Goal: Task Accomplishment & Management: Use online tool/utility

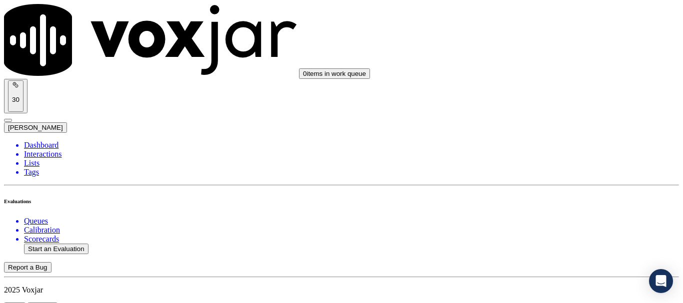
scroll to position [50, 0]
click at [79, 244] on button "Start an Evaluation" at bounding box center [56, 249] width 64 height 10
type input "20250911-121628_4407251139-all.mp3"
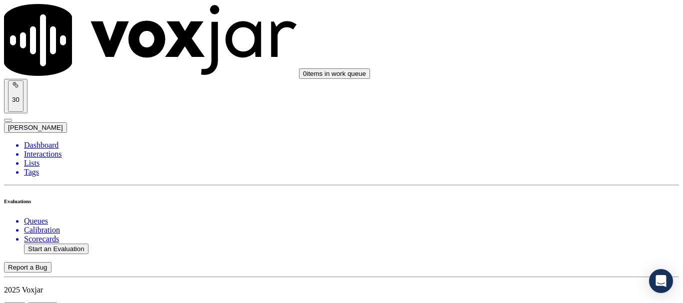
type input "[PERSON_NAME]"
type input "[DATE]T22:56"
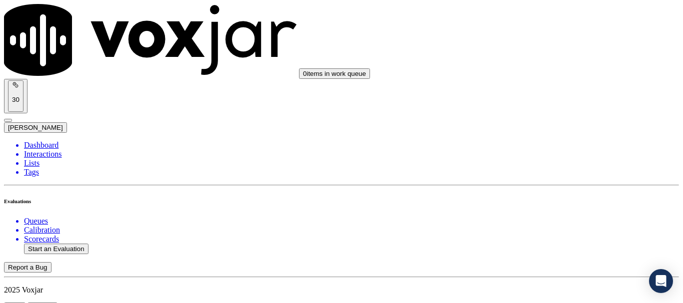
scroll to position [87, 0]
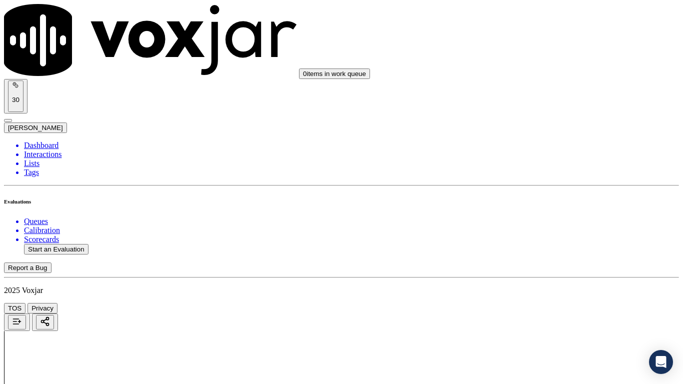
drag, startPoint x: 382, startPoint y: 357, endPoint x: 389, endPoint y: 354, distance: 7.6
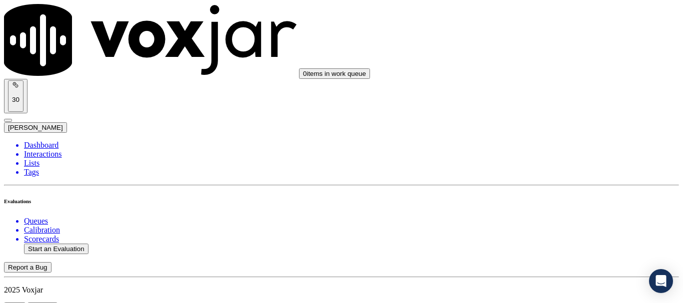
scroll to position [100, 0]
type input "[PERSON_NAME]"
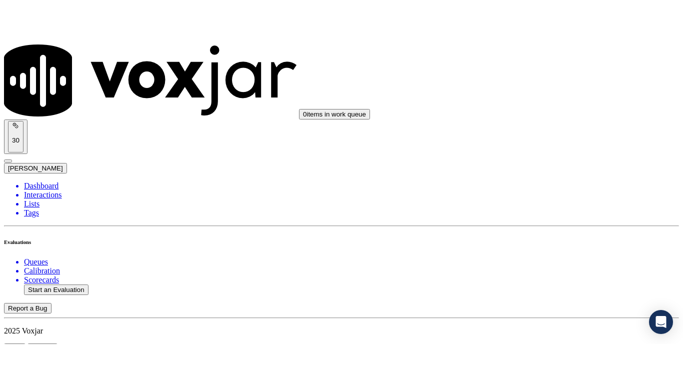
scroll to position [150, 0]
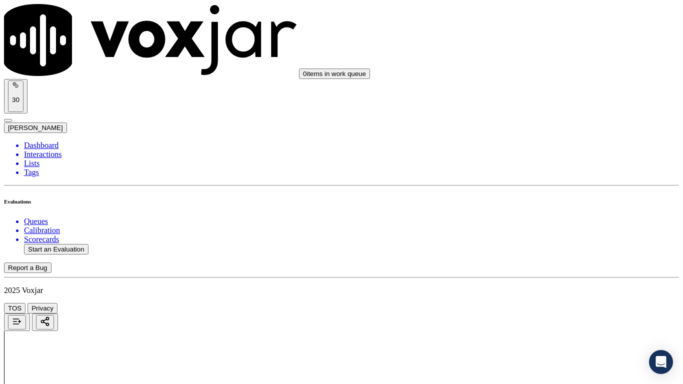
scroll to position [50, 0]
drag, startPoint x: 553, startPoint y: 128, endPoint x: 552, endPoint y: 145, distance: 17.5
click at [552, 156] on div "Yes" at bounding box center [569, 151] width 127 height 9
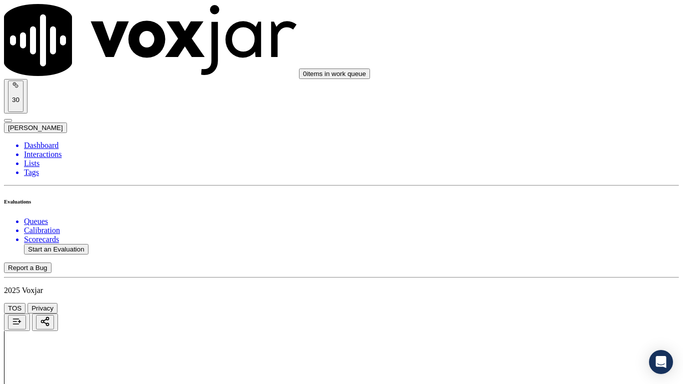
click at [550, 92] on div "Yes" at bounding box center [569, 89] width 127 height 9
click at [552, 220] on div "Yes" at bounding box center [569, 215] width 127 height 9
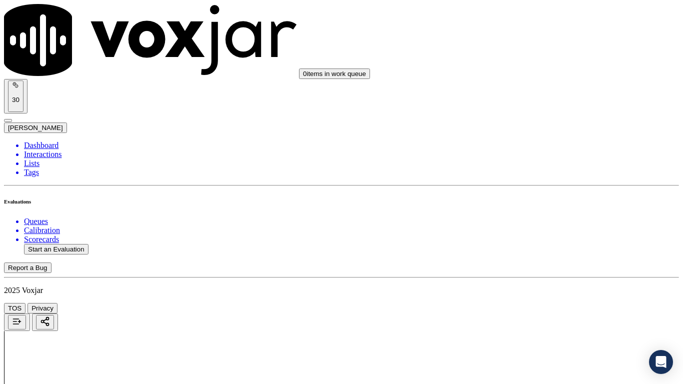
click at [555, 176] on div "N/A" at bounding box center [569, 171] width 127 height 9
click at [557, 303] on div "N/A" at bounding box center [569, 333] width 127 height 9
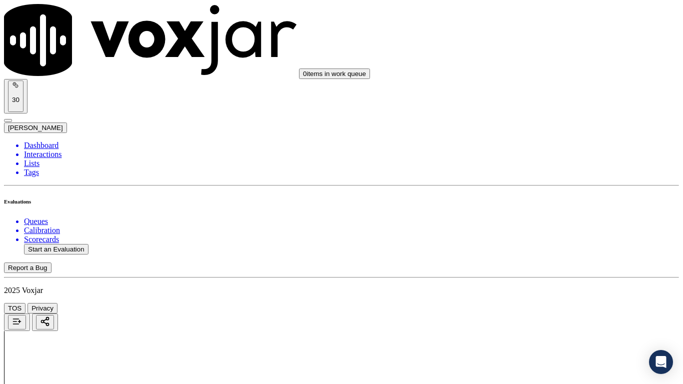
click at [546, 93] on div "Yes" at bounding box center [569, 91] width 127 height 9
click at [552, 233] on div "Yes" at bounding box center [569, 229] width 127 height 9
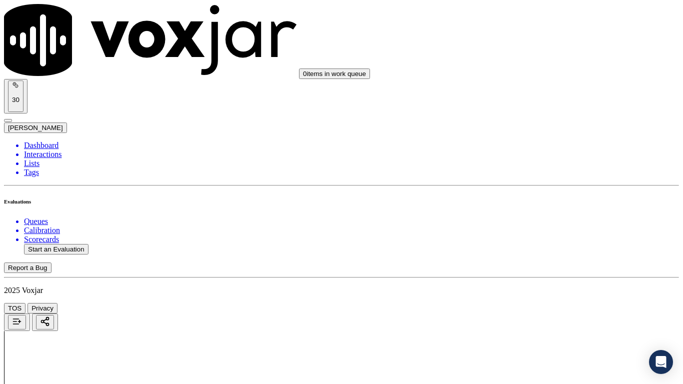
click at [546, 171] on div "Yes" at bounding box center [569, 167] width 127 height 9
click at [551, 144] on div "Yes" at bounding box center [569, 143] width 127 height 9
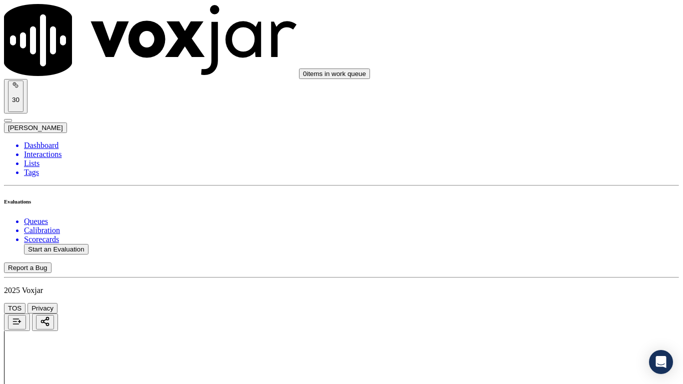
scroll to position [1299, 0]
drag, startPoint x: 548, startPoint y: 124, endPoint x: 550, endPoint y: 136, distance: 12.7
click at [552, 148] on div "Yes" at bounding box center [569, 143] width 127 height 9
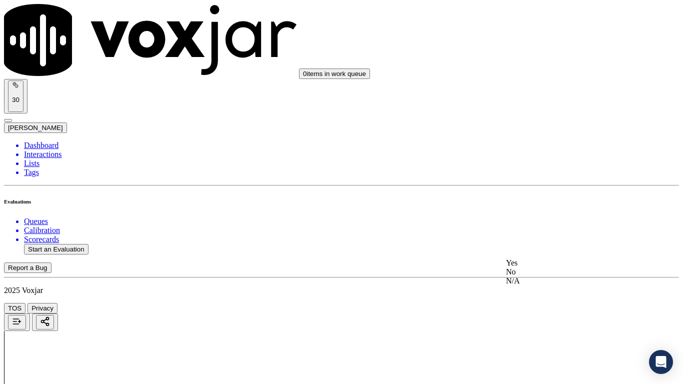
click at [540, 267] on div "Yes" at bounding box center [569, 262] width 127 height 9
click at [546, 168] on div "Yes" at bounding box center [569, 163] width 127 height 9
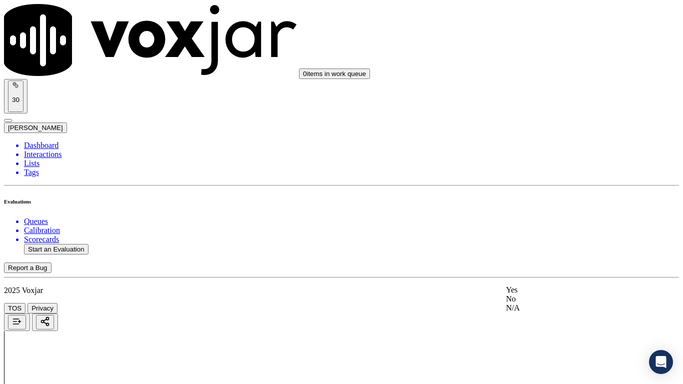
click at [540, 291] on div "Yes" at bounding box center [569, 289] width 127 height 9
click at [540, 119] on div "Yes" at bounding box center [569, 115] width 127 height 9
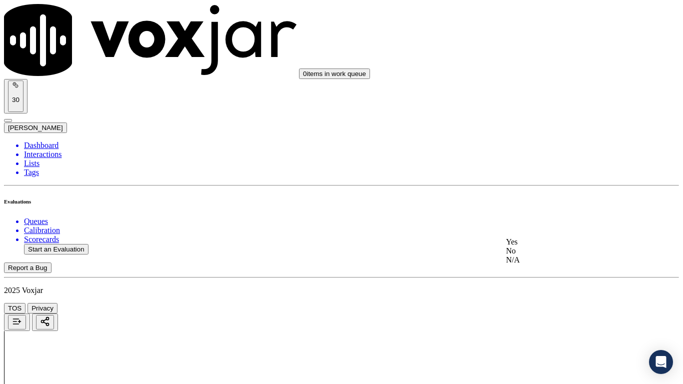
click at [543, 244] on div "Yes" at bounding box center [569, 241] width 127 height 9
click at [531, 83] on div "Yes" at bounding box center [569, 79] width 127 height 9
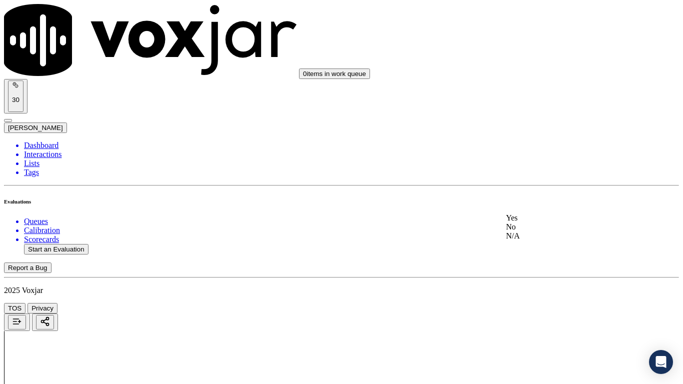
click at [537, 220] on div "Yes" at bounding box center [569, 217] width 127 height 9
click at [538, 271] on div "Yes" at bounding box center [569, 266] width 127 height 9
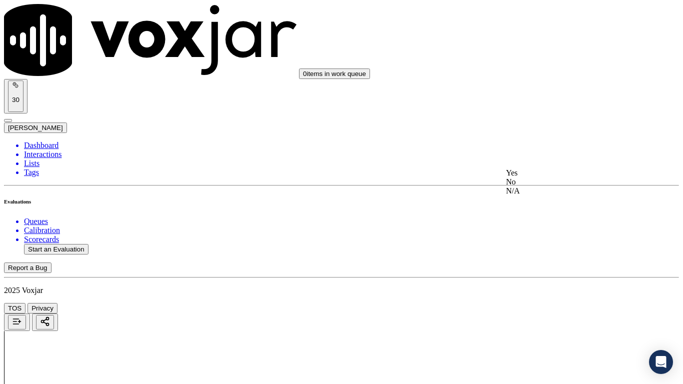
click at [530, 172] on div "Yes" at bounding box center [569, 172] width 127 height 9
click at [531, 302] on div "Yes" at bounding box center [569, 298] width 127 height 9
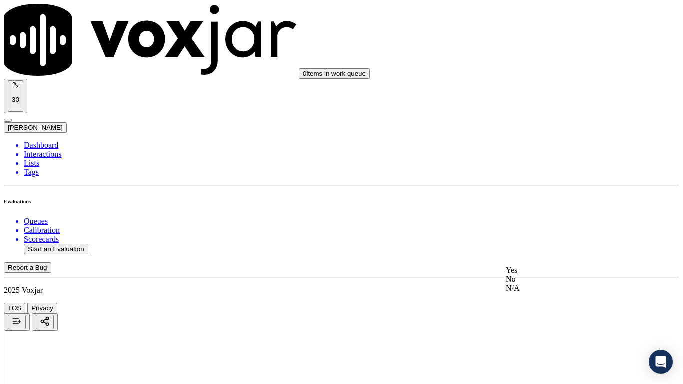
click at [539, 275] on div "Yes" at bounding box center [569, 270] width 127 height 9
click at [86, 244] on button "Start an Evaluation" at bounding box center [56, 249] width 64 height 10
type input "20250911-115906_4407251139-all.mp3"
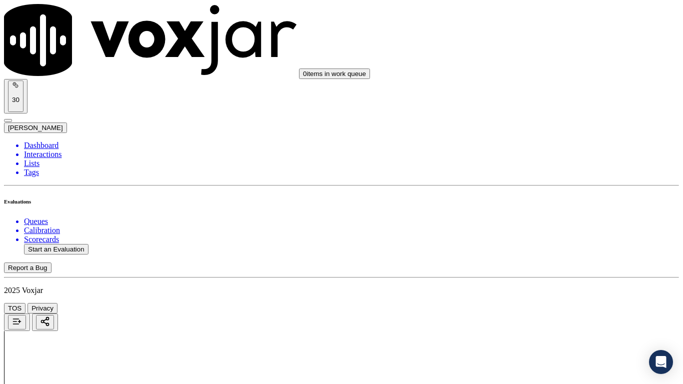
type input "miche"
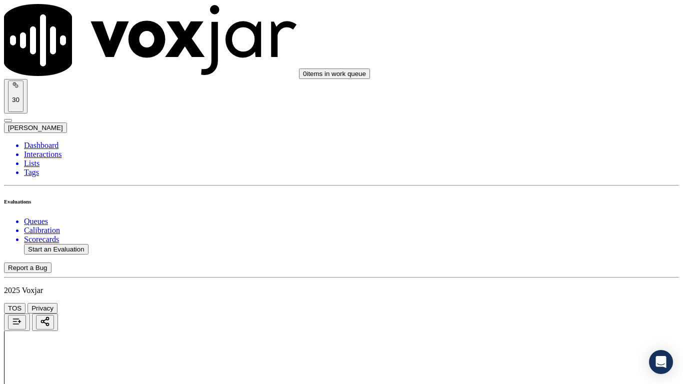
type input "[DATE]T22:57"
drag, startPoint x: 381, startPoint y: 257, endPoint x: 390, endPoint y: 312, distance: 56.2
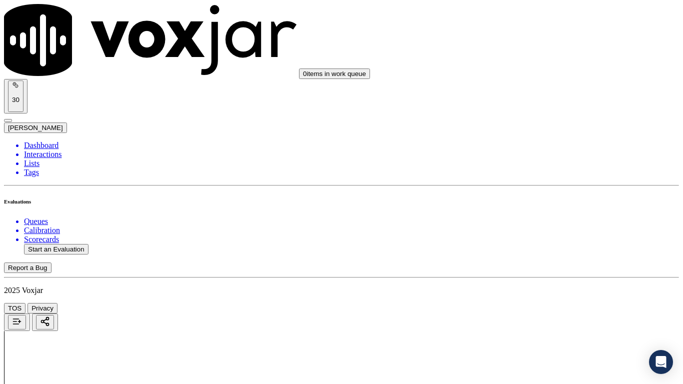
type input "[PERSON_NAME]"
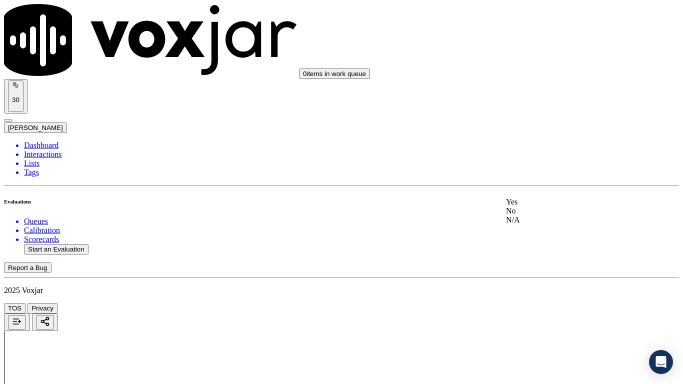
click at [568, 206] on div "Yes" at bounding box center [569, 201] width 127 height 9
click at [545, 94] on div "Yes" at bounding box center [569, 89] width 127 height 9
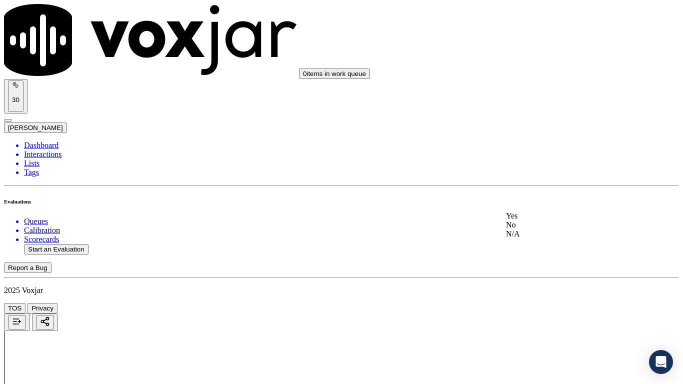
click at [553, 220] on div "Yes" at bounding box center [569, 215] width 127 height 9
click at [546, 299] on div "N/A" at bounding box center [569, 294] width 127 height 9
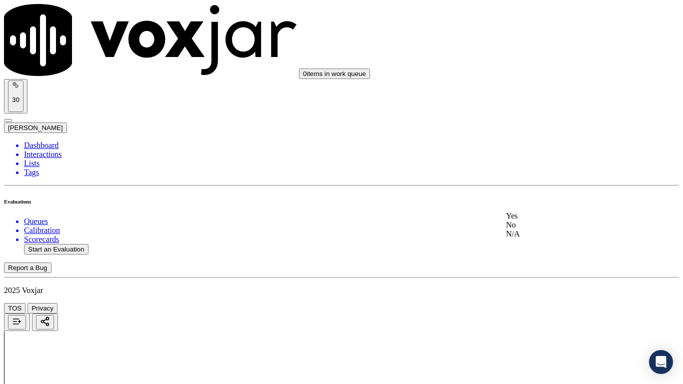
click at [556, 238] on div "N/A" at bounding box center [569, 233] width 127 height 9
click at [539, 269] on div "Yes" at bounding box center [569, 264] width 127 height 9
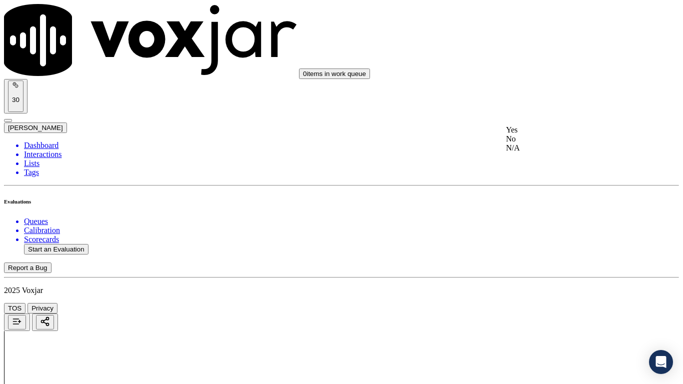
click at [547, 134] on div "Yes" at bounding box center [569, 129] width 127 height 9
click at [545, 272] on div "Yes" at bounding box center [569, 267] width 127 height 9
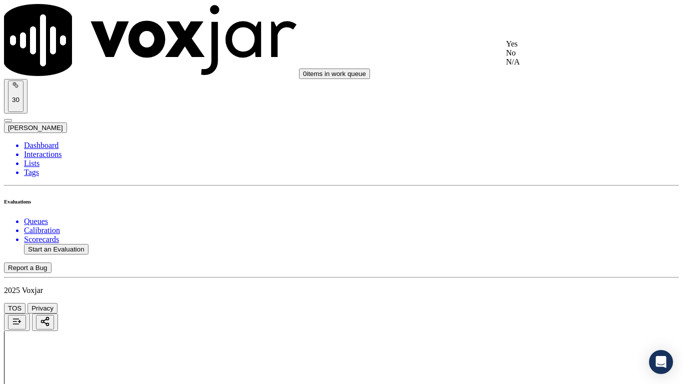
click at [539, 48] on div "Yes" at bounding box center [569, 43] width 127 height 9
click at [558, 198] on div "Yes" at bounding box center [569, 193] width 127 height 9
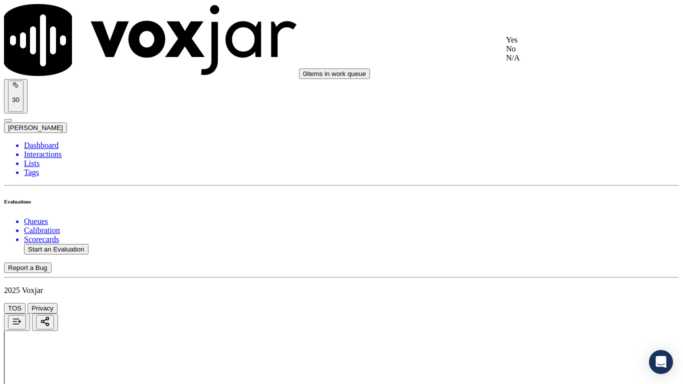
click at [535, 44] on div "Yes" at bounding box center [569, 39] width 127 height 9
click at [555, 218] on div "Yes" at bounding box center [569, 213] width 127 height 9
click at [536, 267] on div "Yes" at bounding box center [569, 262] width 127 height 9
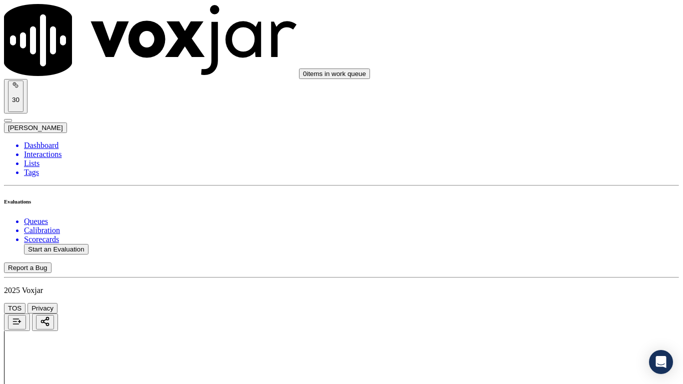
scroll to position [1899, 0]
drag, startPoint x: 554, startPoint y: 172, endPoint x: 562, endPoint y: 237, distance: 65.5
click at [553, 170] on div "Yes" at bounding box center [569, 165] width 127 height 9
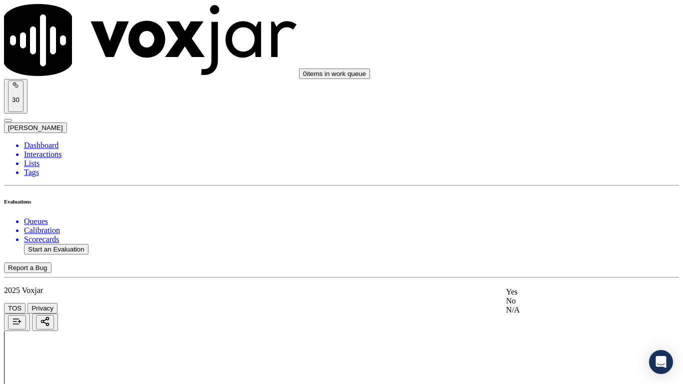
click at [546, 296] on div "Yes" at bounding box center [569, 291] width 127 height 9
click at [540, 84] on div "Yes" at bounding box center [569, 79] width 127 height 9
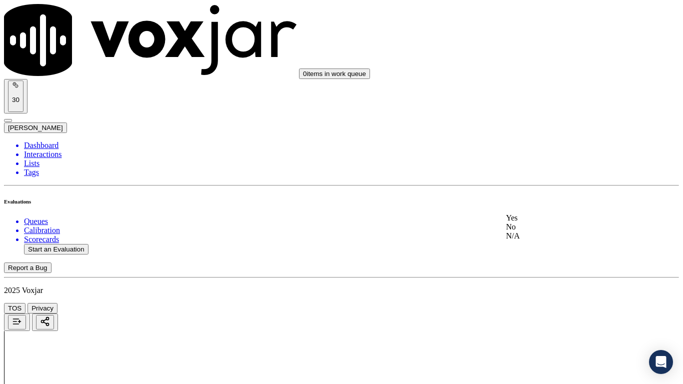
click at [540, 222] on div "Yes" at bounding box center [569, 217] width 127 height 9
click at [539, 271] on div "Yes" at bounding box center [569, 266] width 127 height 9
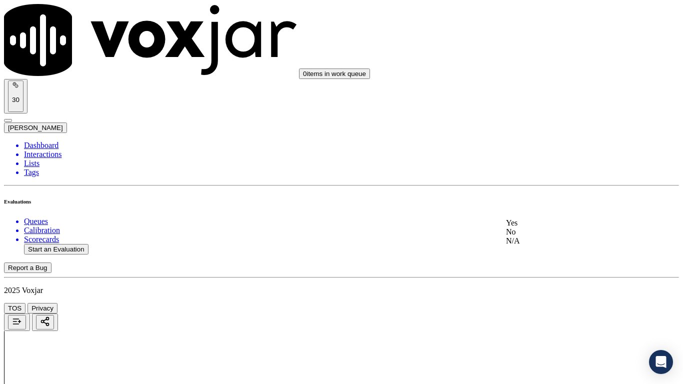
click at [554, 227] on div "Yes" at bounding box center [569, 222] width 127 height 9
click at [537, 131] on div "Yes" at bounding box center [569, 132] width 127 height 9
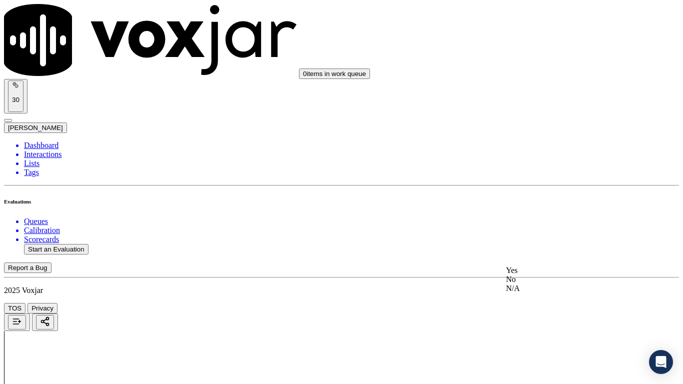
click at [556, 275] on div "Yes" at bounding box center [569, 270] width 127 height 9
click at [70, 244] on button "Start an Evaluation" at bounding box center [56, 249] width 64 height 10
type input "20250911-120523_4404203205-all.mp3"
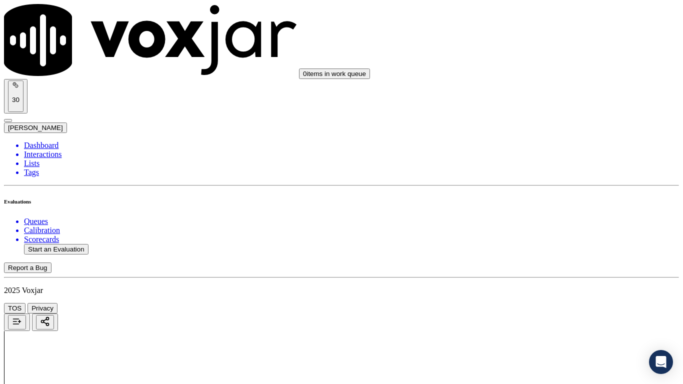
type input "[PERSON_NAME]"
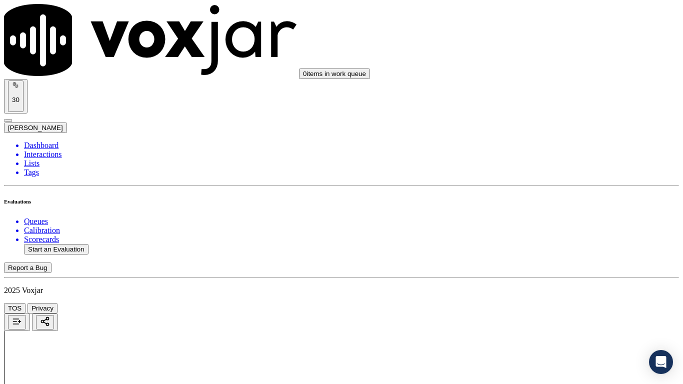
type input "[DATE]T22:59"
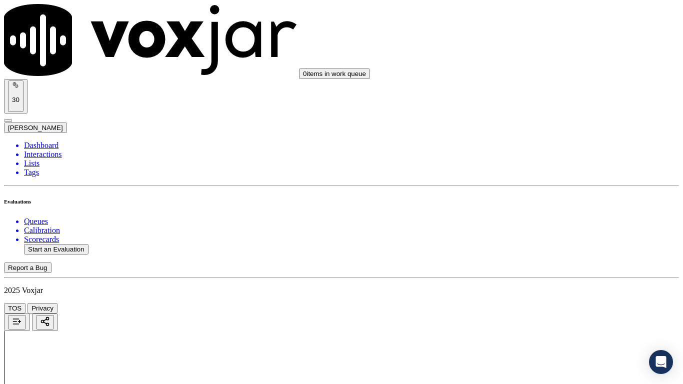
type input "[PERSON_NAME]"
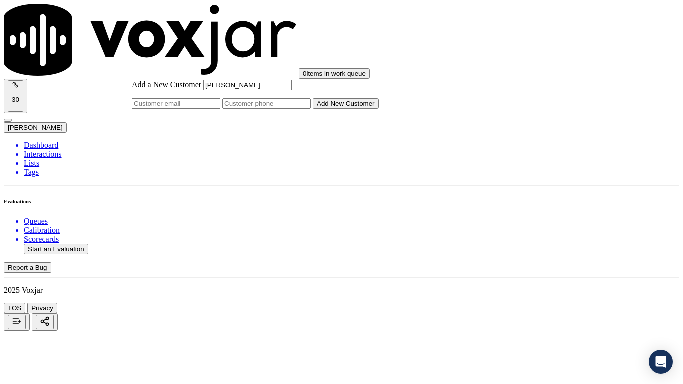
type input "[PERSON_NAME]"
click at [311, 109] on input "Add a New Customer" at bounding box center [266, 103] width 88 height 10
paste input "4404203205"
type input "4404203205"
drag, startPoint x: 397, startPoint y: 213, endPoint x: 378, endPoint y: 211, distance: 19.5
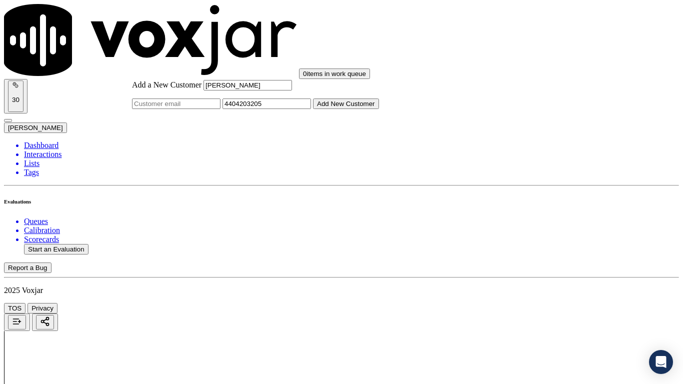
click at [379, 109] on button "Add New Customer" at bounding box center [346, 103] width 66 height 10
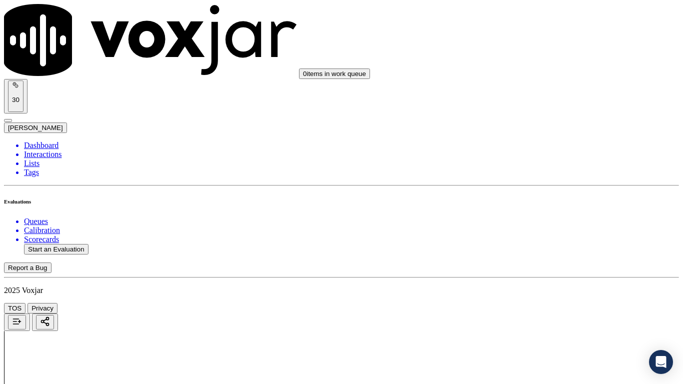
click at [551, 206] on div "Yes" at bounding box center [569, 201] width 127 height 9
click at [543, 94] on div "Yes" at bounding box center [569, 89] width 127 height 9
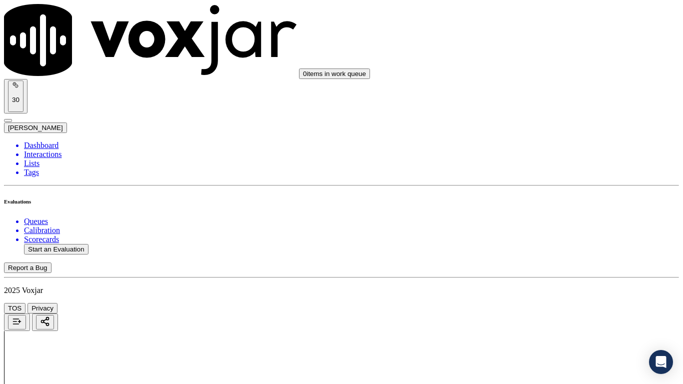
click at [552, 220] on div "Yes" at bounding box center [569, 215] width 127 height 9
click at [545, 299] on div "N/A" at bounding box center [569, 294] width 127 height 9
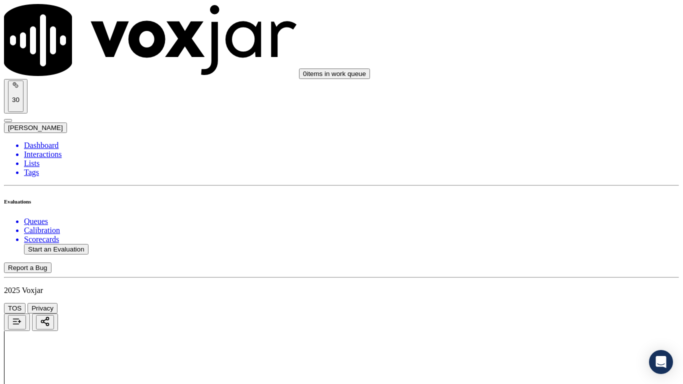
click at [548, 188] on div "N/A" at bounding box center [569, 183] width 127 height 9
click at [546, 293] on div "Yes" at bounding box center [569, 291] width 127 height 9
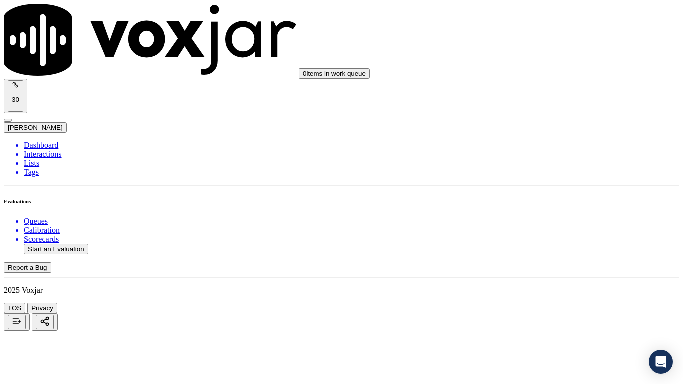
click at [531, 129] on div "Yes" at bounding box center [569, 129] width 127 height 9
click at [559, 265] on div "Yes No N/A" at bounding box center [569, 276] width 127 height 27
click at [566, 272] on div "Yes" at bounding box center [569, 267] width 127 height 9
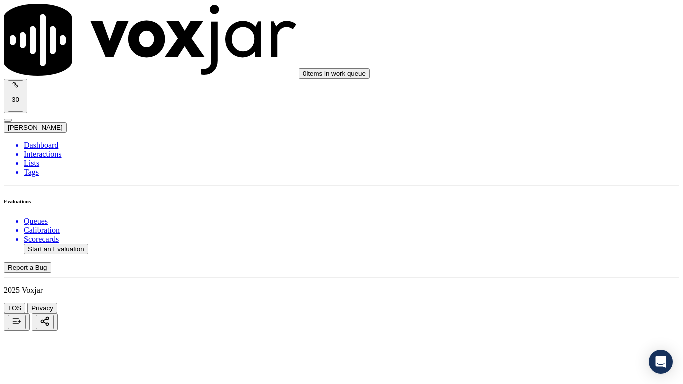
scroll to position [1199, 0]
drag, startPoint x: 541, startPoint y: 101, endPoint x: 572, endPoint y: 195, distance: 99.6
click at [541, 98] on div "Yes" at bounding box center [569, 93] width 127 height 9
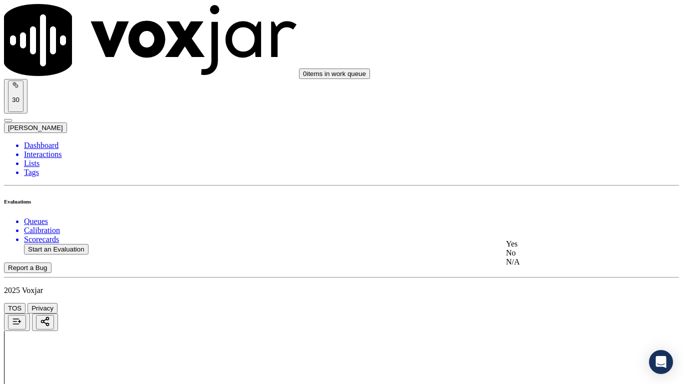
click at [544, 248] on div "Yes" at bounding box center [569, 243] width 127 height 9
click at [548, 92] on div "Yes" at bounding box center [569, 89] width 127 height 9
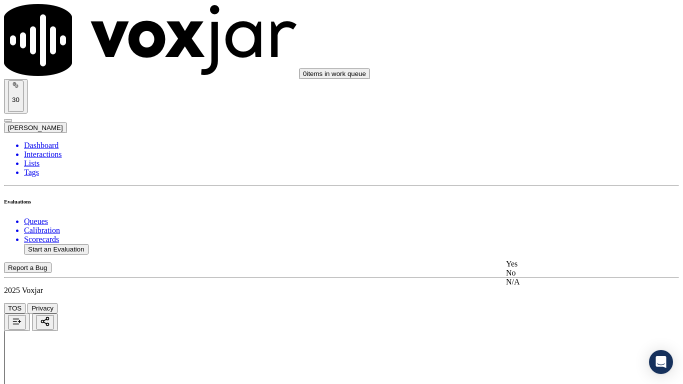
drag, startPoint x: 542, startPoint y: 273, endPoint x: 544, endPoint y: 281, distance: 7.9
click at [542, 268] on div "Yes" at bounding box center [569, 263] width 127 height 9
drag, startPoint x: 556, startPoint y: 172, endPoint x: 554, endPoint y: 181, distance: 9.6
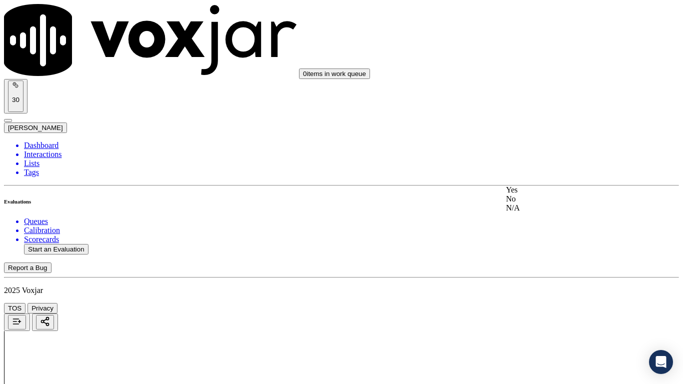
click at [551, 194] on div "Yes" at bounding box center [569, 189] width 127 height 9
click at [546, 303] on div "Yes" at bounding box center [569, 315] width 127 height 9
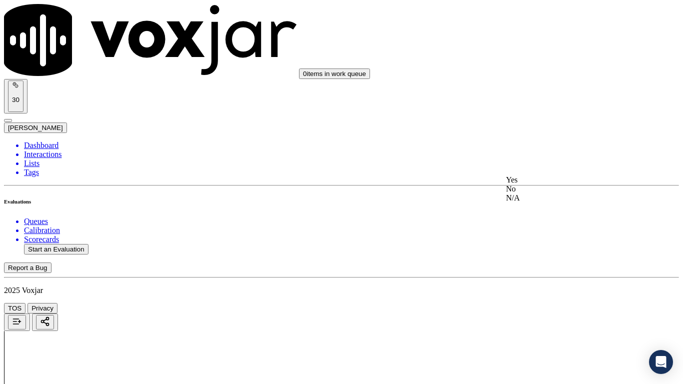
click at [540, 184] on div "Yes" at bounding box center [569, 179] width 127 height 9
click at [539, 96] on div "Yes" at bounding box center [569, 91] width 127 height 9
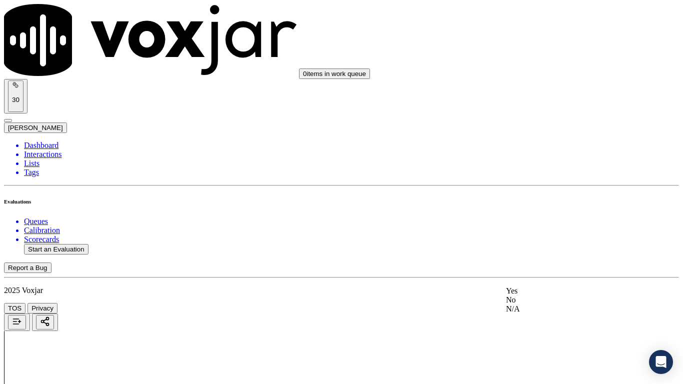
click at [555, 294] on div "Yes" at bounding box center [569, 290] width 127 height 9
drag, startPoint x: 536, startPoint y: 77, endPoint x: 534, endPoint y: 83, distance: 6.5
click at [532, 98] on div "Yes" at bounding box center [569, 93] width 127 height 9
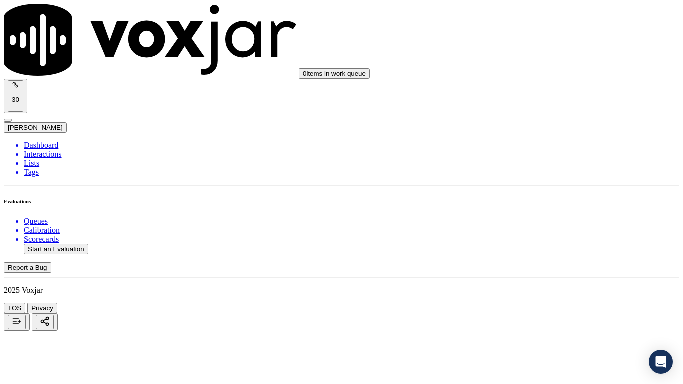
click at [545, 277] on div "Yes" at bounding box center [569, 272] width 127 height 9
click at [545, 153] on div "Yes" at bounding box center [569, 148] width 127 height 9
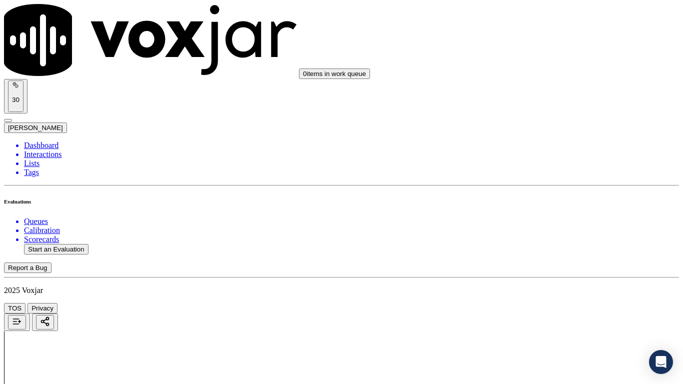
click at [545, 291] on div "Yes" at bounding box center [569, 286] width 127 height 9
click at [59, 244] on button "Start an Evaluation" at bounding box center [56, 249] width 64 height 10
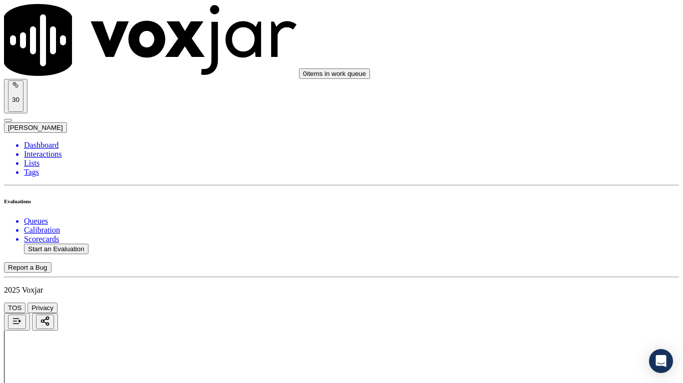
type input "20250911-195229_5709331881-all.mp3"
type input "isis"
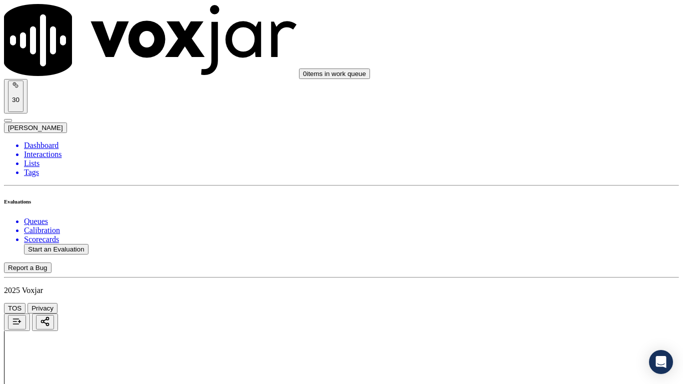
type input "[DATE]T23:00"
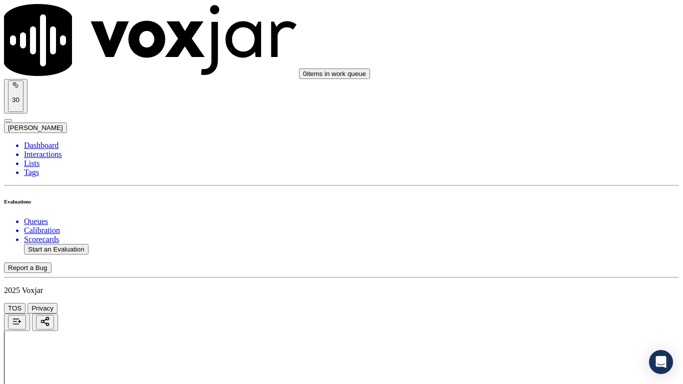
paste input "[PERSON_NAME]"
type input "[PERSON_NAME]"
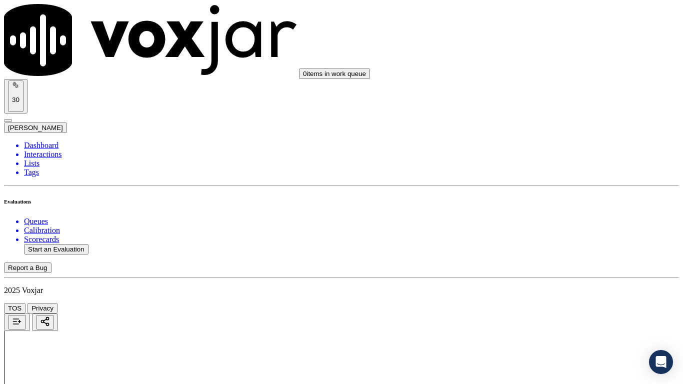
click at [544, 55] on div "Yes" at bounding box center [569, 51] width 127 height 9
click at [554, 194] on div "Yes" at bounding box center [569, 189] width 127 height 9
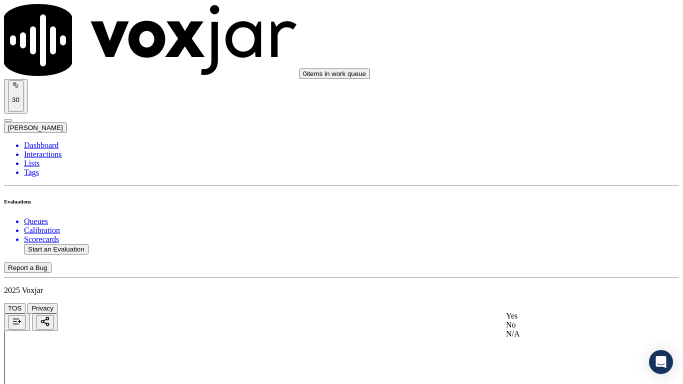
click at [536, 303] on div "Yes" at bounding box center [569, 315] width 127 height 9
click at [551, 126] on div "N/A" at bounding box center [569, 121] width 127 height 9
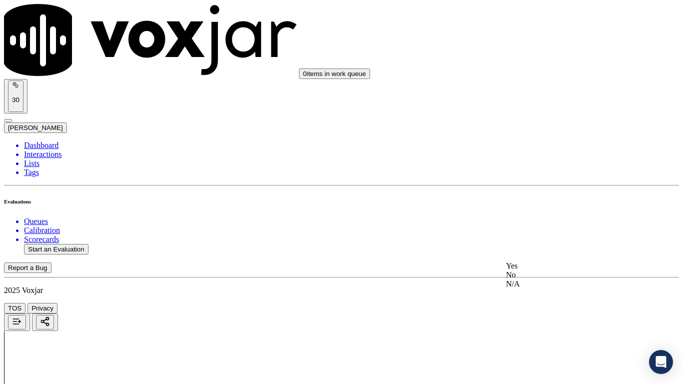
click at [546, 288] on div "N/A" at bounding box center [569, 283] width 127 height 9
click at [542, 96] on div "Yes" at bounding box center [569, 91] width 127 height 9
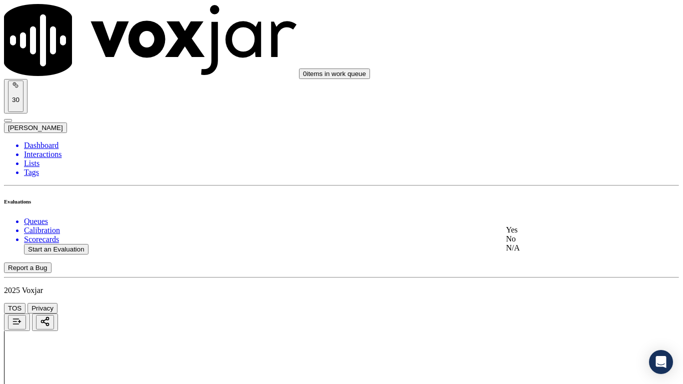
click at [557, 234] on div "Yes" at bounding box center [569, 229] width 127 height 9
click at [539, 294] on div "Yes" at bounding box center [569, 290] width 127 height 9
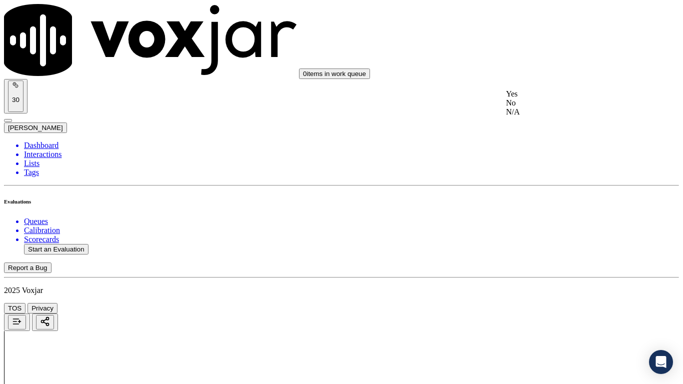
click at [554, 98] on div "Yes" at bounding box center [569, 93] width 127 height 9
click at [559, 248] on div "Yes" at bounding box center [569, 243] width 127 height 9
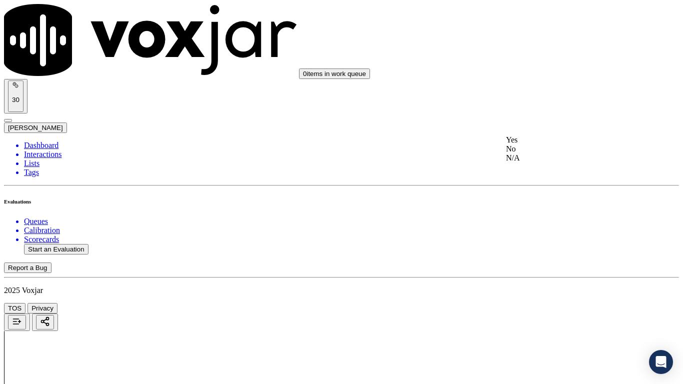
click at [552, 144] on div "Yes" at bounding box center [569, 139] width 127 height 9
click at [541, 303] on div "Yes" at bounding box center [569, 313] width 127 height 9
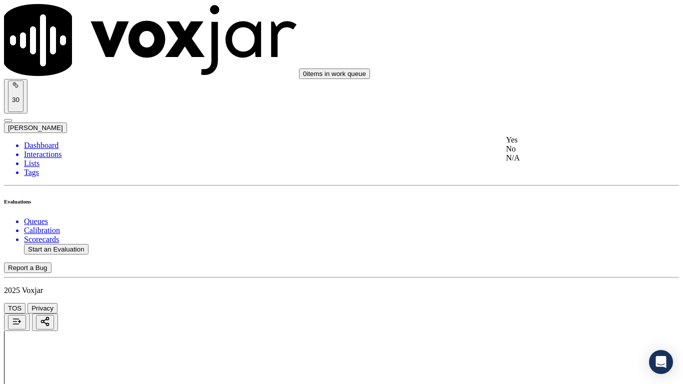
click at [545, 140] on div "Yes" at bounding box center [569, 139] width 127 height 9
click at [557, 270] on div "Yes" at bounding box center [569, 265] width 127 height 9
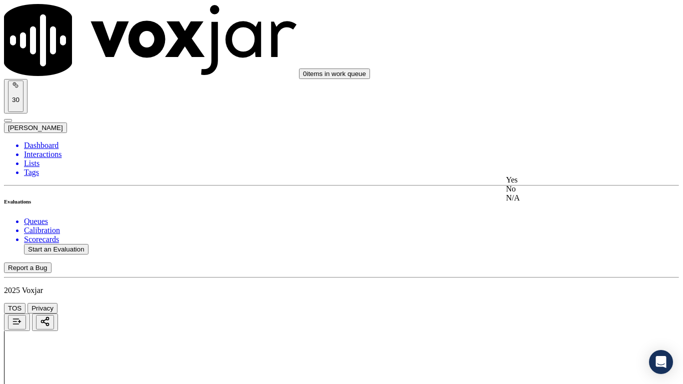
drag, startPoint x: 540, startPoint y: 179, endPoint x: 554, endPoint y: 144, distance: 38.3
click at [540, 179] on div "Yes" at bounding box center [569, 179] width 127 height 9
drag, startPoint x: 542, startPoint y: 70, endPoint x: 542, endPoint y: 82, distance: 12.0
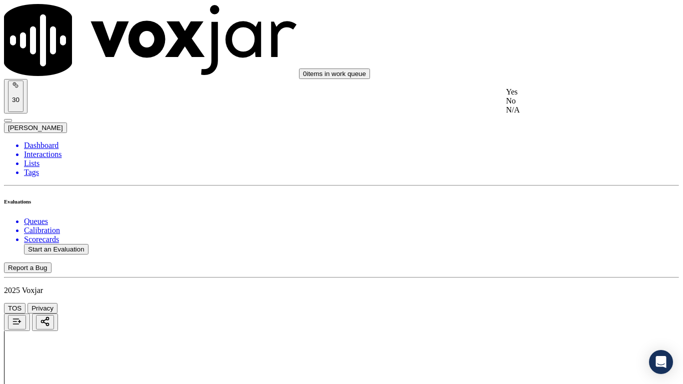
click at [543, 96] on div "Yes" at bounding box center [569, 91] width 127 height 9
click at [542, 122] on div "Yes" at bounding box center [569, 117] width 127 height 9
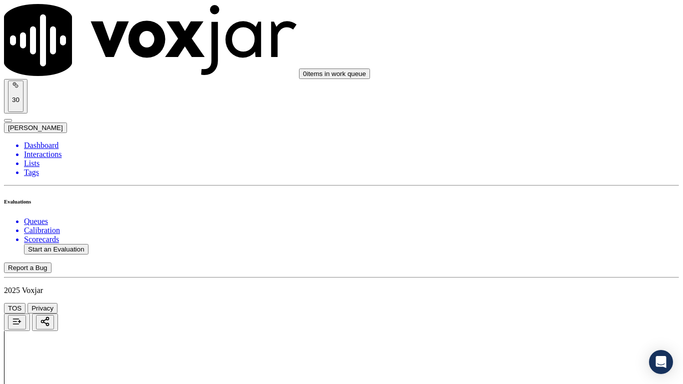
click at [548, 248] on div "Yes" at bounding box center [569, 243] width 127 height 9
click at [554, 203] on div "Yes" at bounding box center [569, 198] width 127 height 9
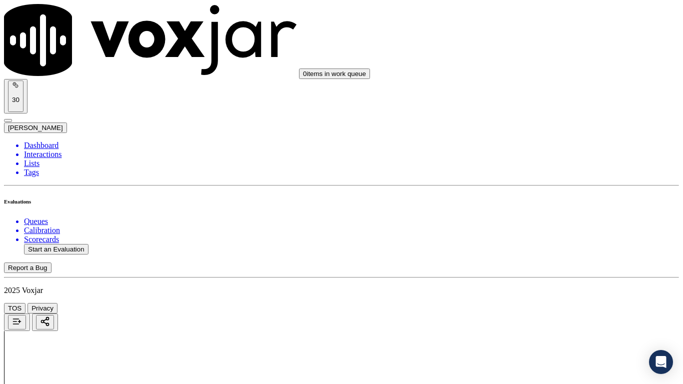
click at [565, 77] on div "Yes" at bounding box center [569, 72] width 127 height 9
click at [552, 262] on div "Yes" at bounding box center [569, 259] width 127 height 9
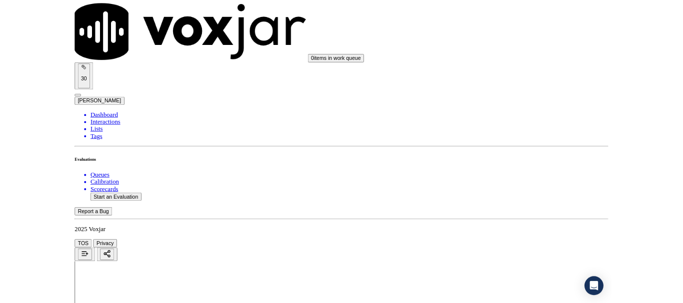
scroll to position [2765, 0]
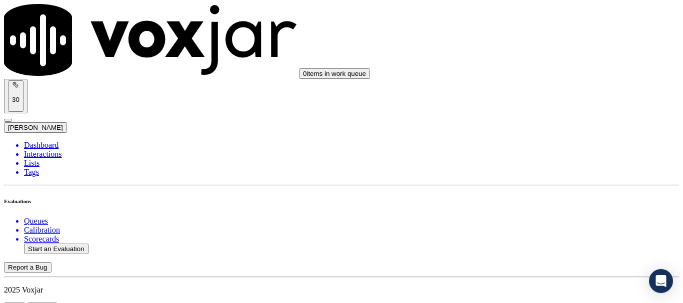
click at [63, 244] on button "Start an Evaluation" at bounding box center [56, 249] width 64 height 10
type input "20250911-104638_7249190565-all.mp3"
type input "lili"
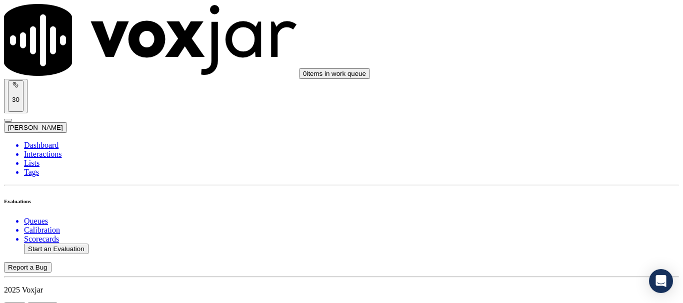
type input "[DATE]T23:02"
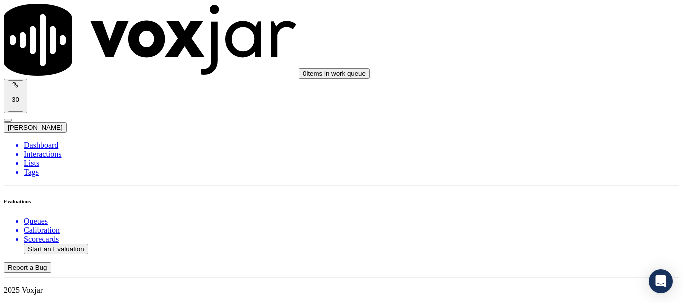
scroll to position [100, 0]
paste input "[PERSON_NAME]"
type input "[PERSON_NAME]"
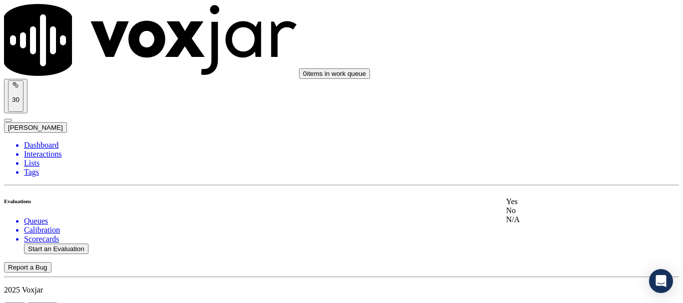
click at [561, 206] on div "Yes" at bounding box center [569, 201] width 127 height 9
click at [547, 94] on div "Yes" at bounding box center [569, 89] width 127 height 9
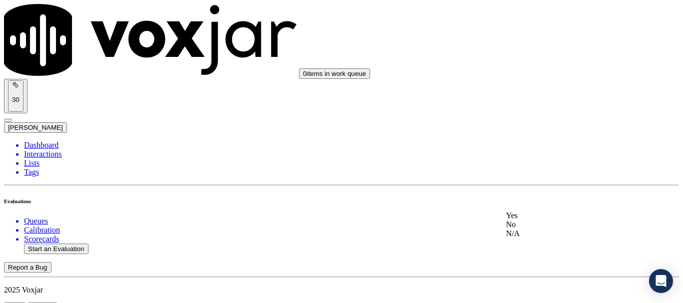
click at [558, 220] on div "Yes" at bounding box center [569, 215] width 127 height 9
click at [548, 76] on div "N/A" at bounding box center [569, 71] width 127 height 9
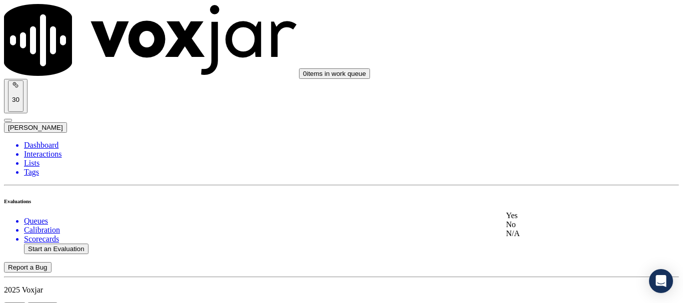
click at [551, 238] on div "N/A" at bounding box center [569, 233] width 127 height 9
click at [553, 134] on div "Yes" at bounding box center [569, 129] width 127 height 9
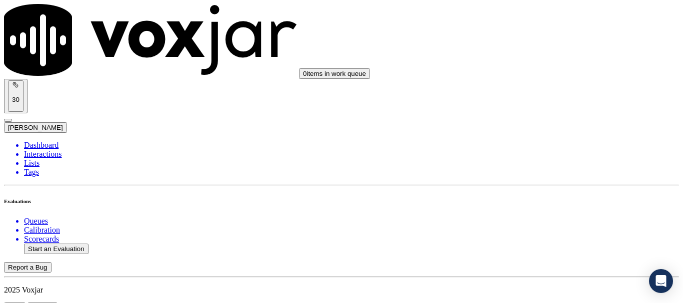
click at [547, 96] on div "Yes" at bounding box center [569, 91] width 127 height 9
click at [554, 122] on div "Yes" at bounding box center [569, 117] width 127 height 9
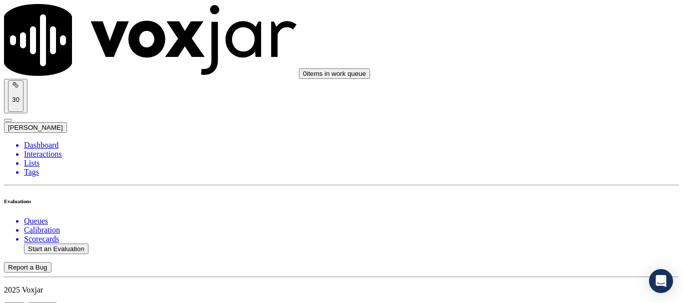
click at [550, 246] on div "Yes" at bounding box center [569, 243] width 127 height 9
click at [545, 93] on div "Yes" at bounding box center [569, 93] width 127 height 9
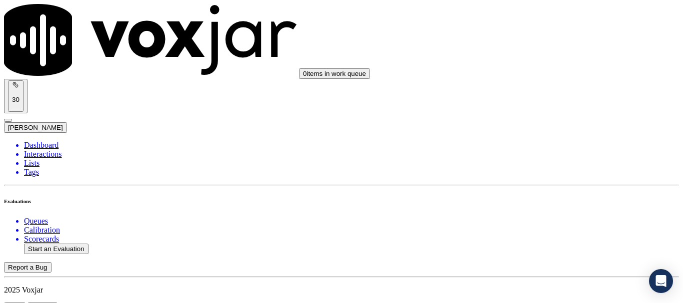
scroll to position [1549, 0]
click at [553, 94] on div "Yes" at bounding box center [569, 89] width 127 height 9
click at [542, 191] on div "Yes" at bounding box center [569, 186] width 127 height 9
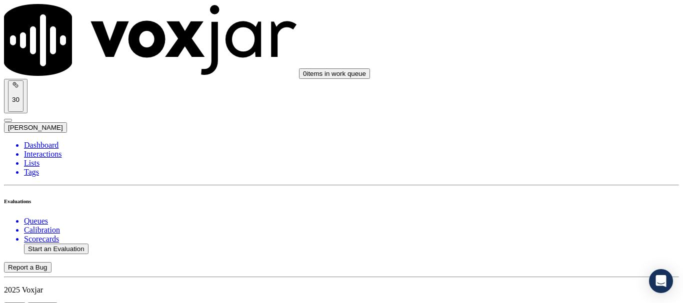
scroll to position [1899, 0]
click at [529, 42] on div "Yes" at bounding box center [569, 39] width 127 height 9
drag, startPoint x: 563, startPoint y: 146, endPoint x: 564, endPoint y: 158, distance: 11.5
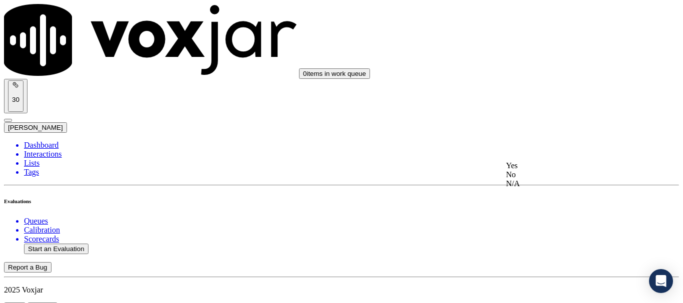
click at [564, 166] on div "Yes" at bounding box center [569, 165] width 127 height 9
click at [542, 94] on div "Yes" at bounding box center [569, 91] width 127 height 9
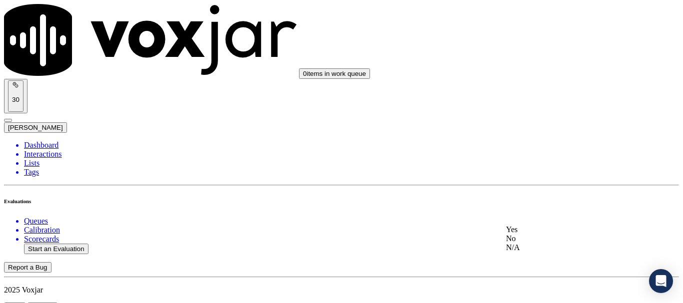
click at [543, 234] on div "Yes" at bounding box center [569, 229] width 127 height 9
click at [540, 172] on div "Yes" at bounding box center [569, 167] width 127 height 9
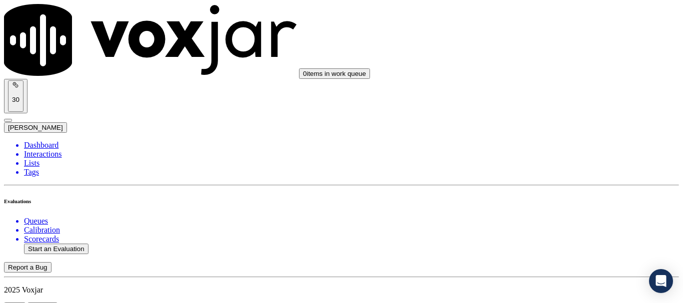
click at [533, 98] on div "Yes" at bounding box center [569, 93] width 127 height 9
click at [532, 197] on div "Yes" at bounding box center [569, 195] width 127 height 9
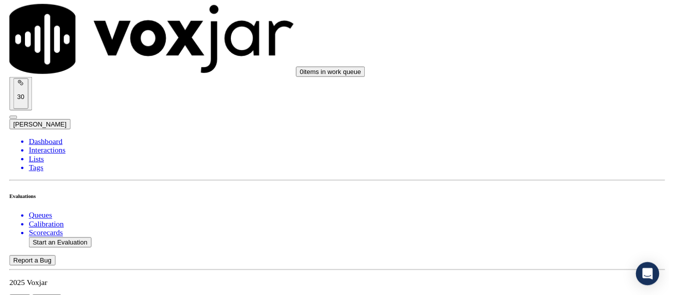
scroll to position [2749, 0]
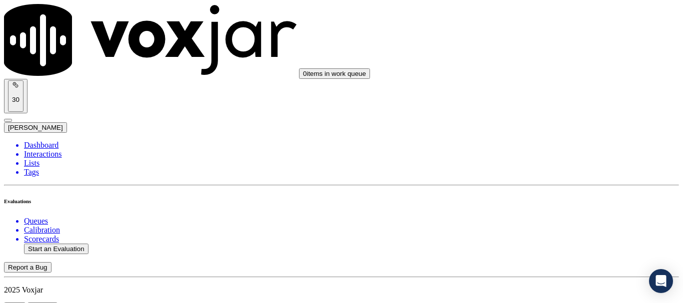
click at [547, 70] on div "Yes" at bounding box center [569, 65] width 127 height 9
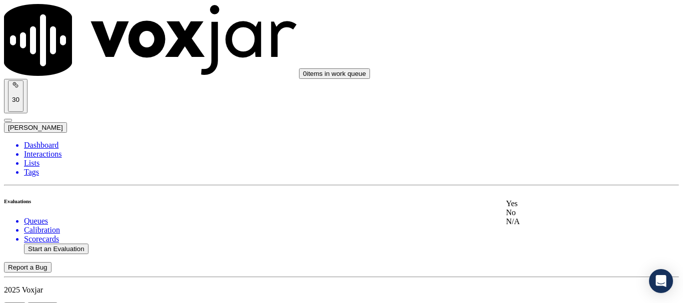
click at [569, 208] on div "Yes" at bounding box center [569, 203] width 127 height 9
click at [75, 244] on button "Start an Evaluation" at bounding box center [56, 249] width 64 height 10
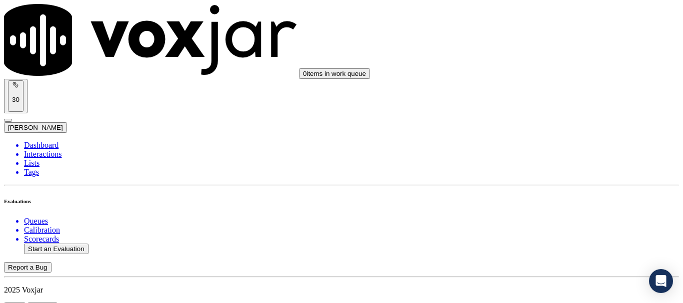
type input "20250911-154305_2676321899-all.mp3"
type input "lui"
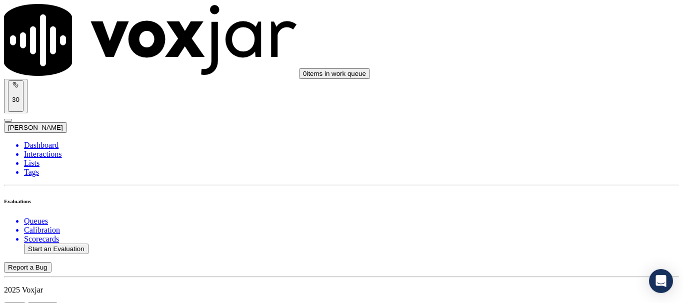
type input "[DATE]T23:38"
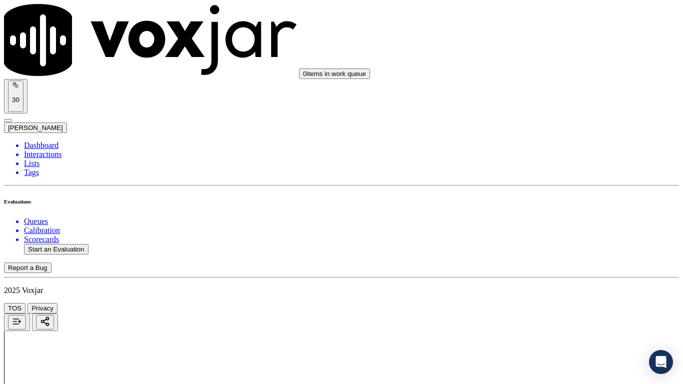
drag, startPoint x: 388, startPoint y: 346, endPoint x: 392, endPoint y: 355, distance: 9.7
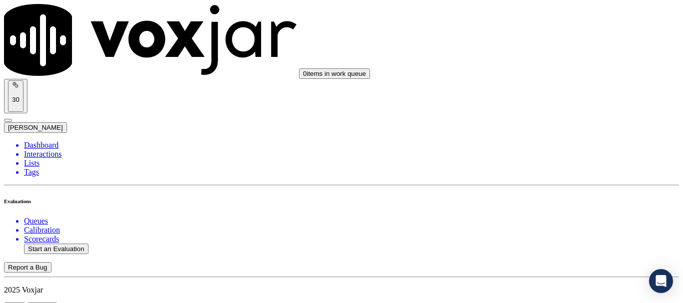
scroll to position [100, 0]
type input "[PERSON_NAME]"
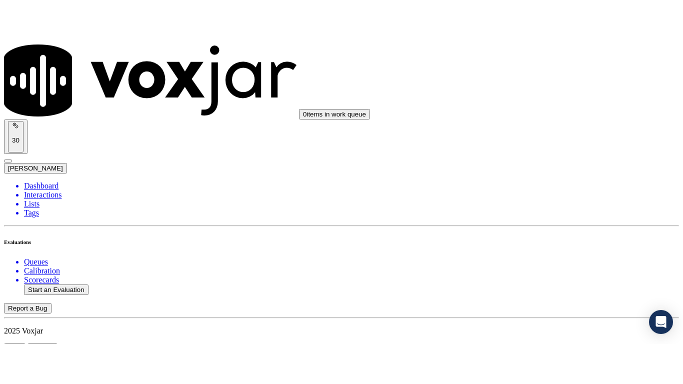
scroll to position [221, 0]
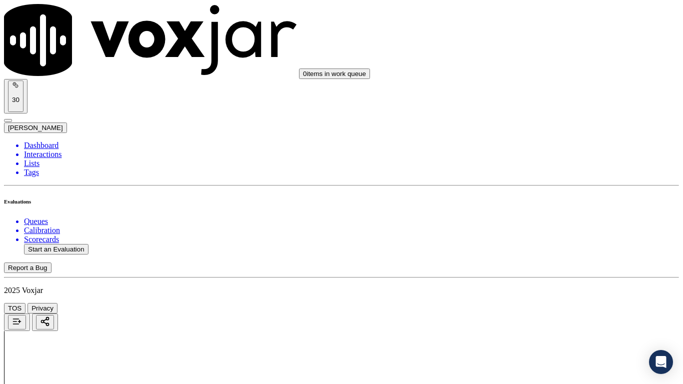
scroll to position [150, 0]
click at [555, 56] on div "Yes" at bounding box center [569, 51] width 127 height 9
click at [560, 194] on div "Yes" at bounding box center [569, 189] width 127 height 9
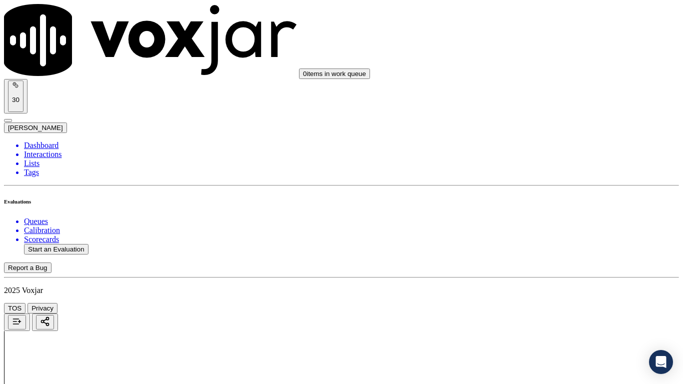
click at [548, 303] on div "Yes" at bounding box center [569, 315] width 127 height 9
drag, startPoint x: 521, startPoint y: 86, endPoint x: 556, endPoint y: 157, distance: 79.1
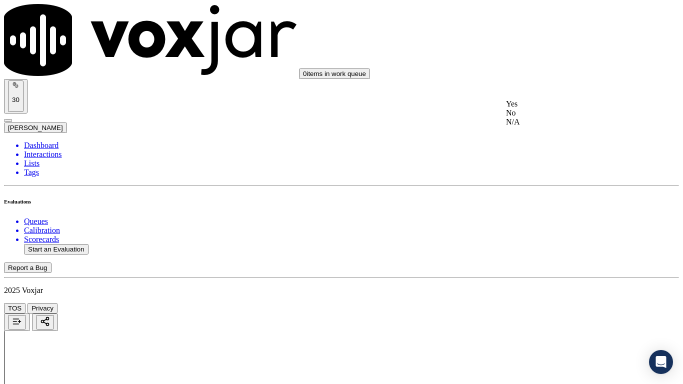
click at [554, 126] on div "N/A" at bounding box center [569, 121] width 127 height 9
click at [557, 288] on div "N/A" at bounding box center [569, 283] width 127 height 9
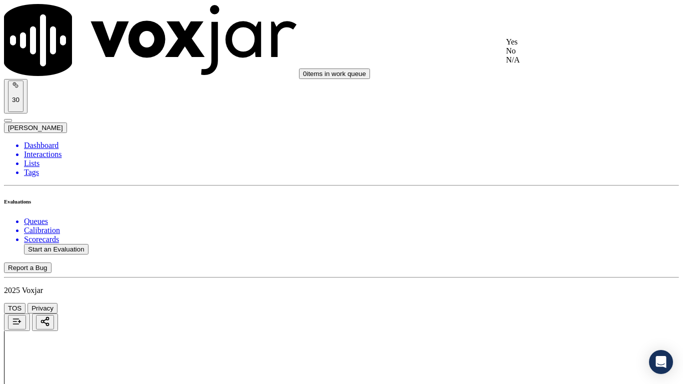
click at [532, 45] on div "Yes" at bounding box center [569, 41] width 127 height 9
click at [553, 184] on div "Yes" at bounding box center [569, 179] width 127 height 9
click at [549, 303] on div "Yes" at bounding box center [569, 317] width 127 height 9
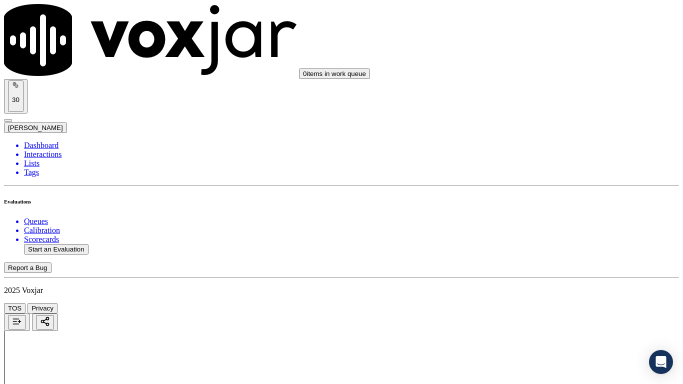
scroll to position [1199, 0]
click at [554, 98] on div "Yes" at bounding box center [569, 93] width 127 height 9
click at [551, 248] on div "Yes" at bounding box center [569, 243] width 127 height 9
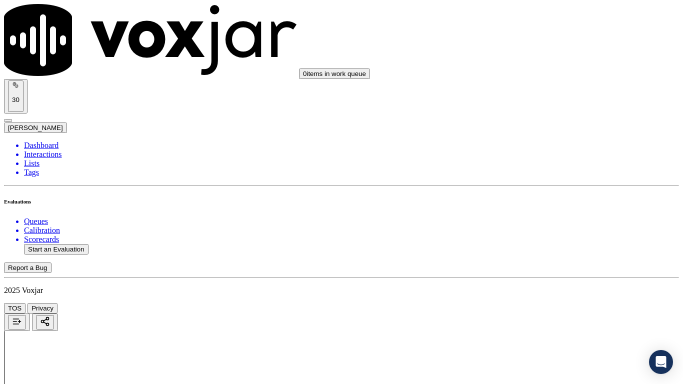
scroll to position [1449, 0]
click at [552, 190] on div "Yes" at bounding box center [569, 189] width 127 height 9
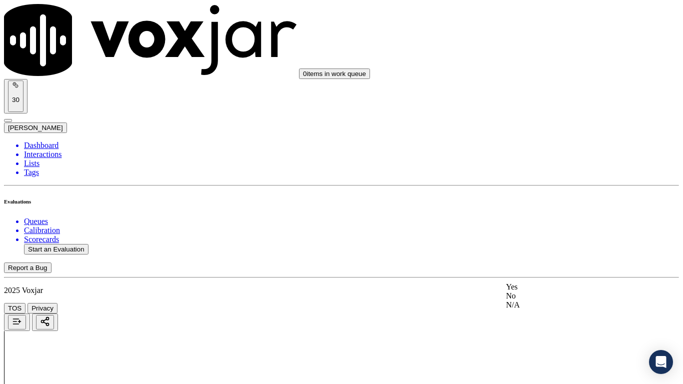
click at [546, 291] on div "Yes" at bounding box center [569, 286] width 127 height 9
click at [544, 189] on div "Yes" at bounding box center [569, 189] width 127 height 9
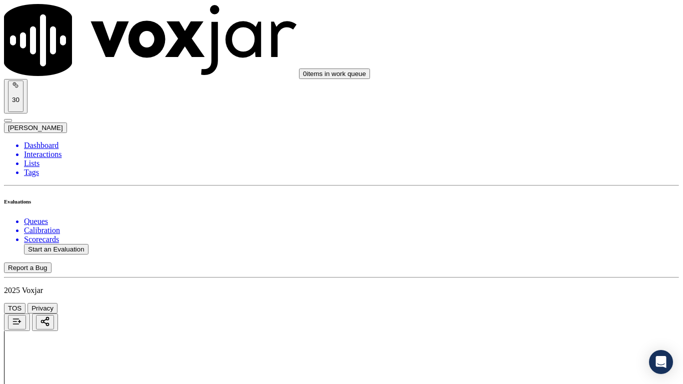
click at [545, 169] on div "Yes" at bounding box center [569, 165] width 127 height 9
click at [556, 296] on div "Yes" at bounding box center [569, 291] width 127 height 9
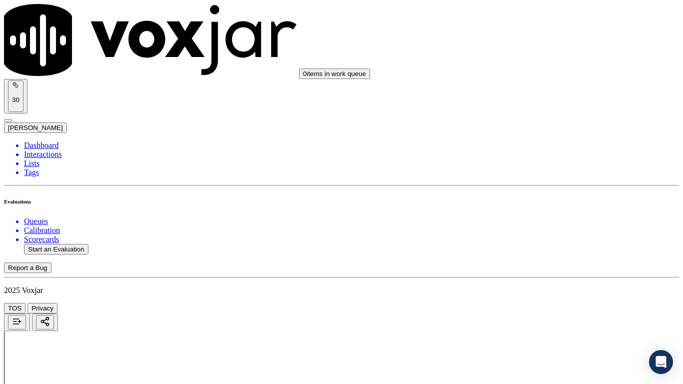
click at [544, 172] on div "Yes" at bounding box center [569, 167] width 127 height 9
drag, startPoint x: 548, startPoint y: 276, endPoint x: 551, endPoint y: 283, distance: 7.6
click at [558, 298] on div "Yes" at bounding box center [569, 293] width 127 height 9
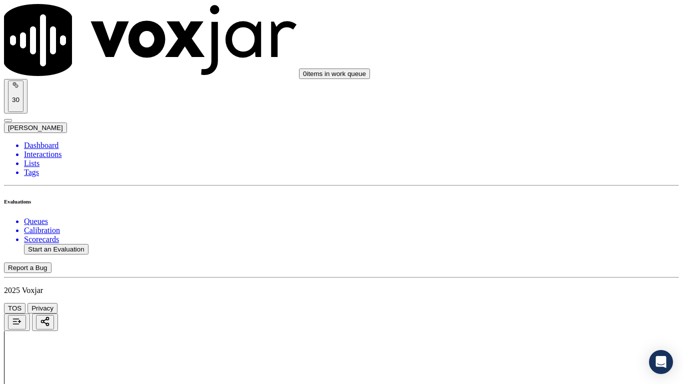
scroll to position [2649, 0]
click at [546, 127] on div "Yes" at bounding box center [569, 122] width 127 height 9
click at [546, 249] on div "Yes" at bounding box center [569, 248] width 127 height 9
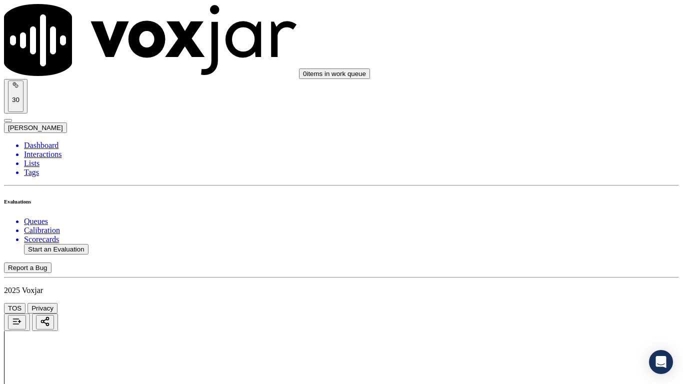
scroll to position [2765, 0]
drag, startPoint x: 540, startPoint y: 272, endPoint x: 546, endPoint y: 291, distance: 20.4
click at [540, 272] on div "Yes" at bounding box center [569, 270] width 127 height 9
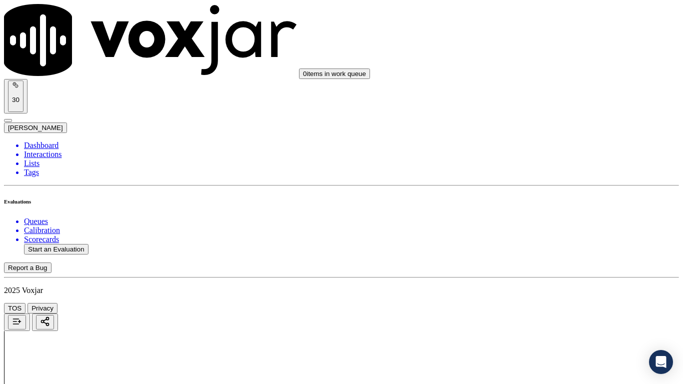
scroll to position [2070, 0]
click at [562, 259] on div "Yes" at bounding box center [569, 260] width 125 height 9
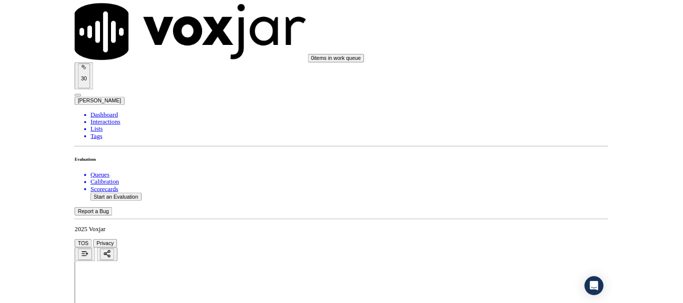
scroll to position [2765, 0]
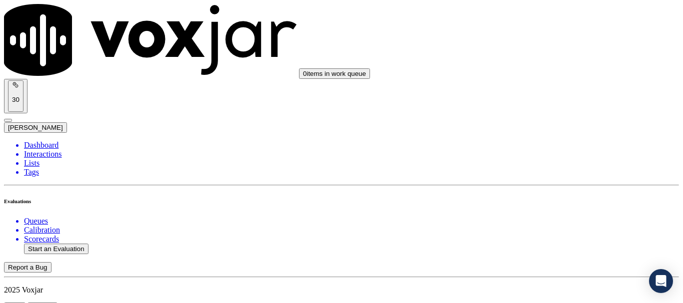
click at [71, 244] on button "Start an Evaluation" at bounding box center [56, 249] width 64 height 10
type input "20250911-162741_4013386683-all.mp3"
type input "Manue"
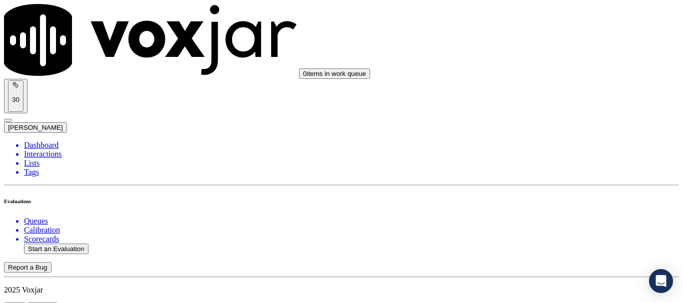
type input "[DATE]T23:51"
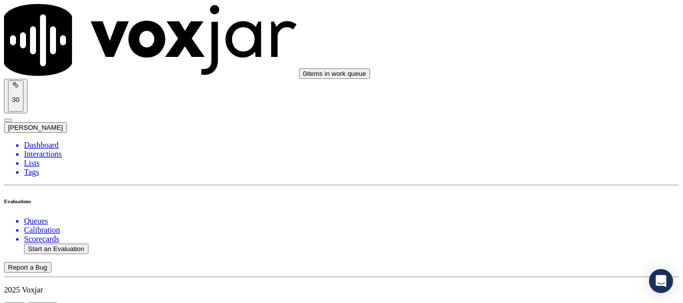
scroll to position [100, 0]
type input "[PERSON_NAME]"
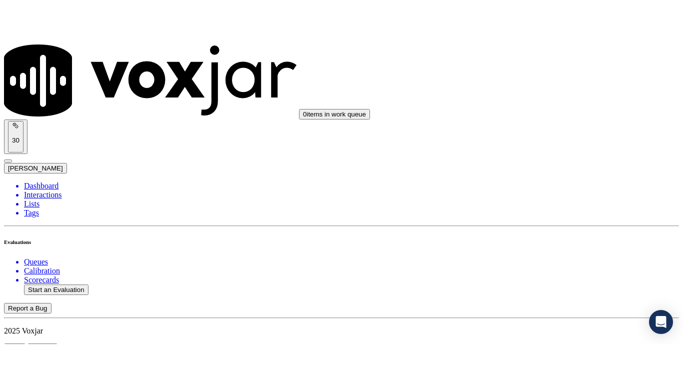
scroll to position [200, 0]
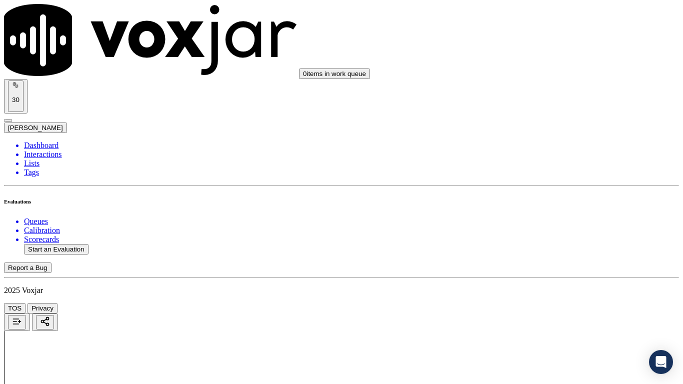
scroll to position [150, 0]
click at [543, 54] on div "Yes" at bounding box center [569, 51] width 127 height 9
drag, startPoint x: 573, startPoint y: 168, endPoint x: 573, endPoint y: 180, distance: 11.5
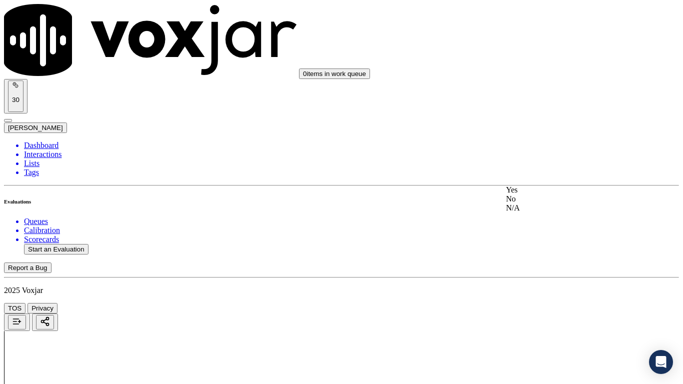
click at [561, 194] on div "Yes" at bounding box center [569, 189] width 127 height 9
click at [562, 267] on div "Yes" at bounding box center [569, 265] width 127 height 9
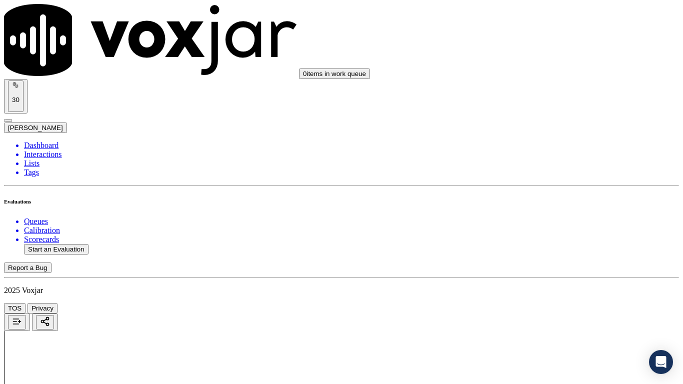
click at [561, 176] on div "N/A" at bounding box center [569, 171] width 127 height 9
click at [554, 303] on div "N/A" at bounding box center [569, 333] width 127 height 9
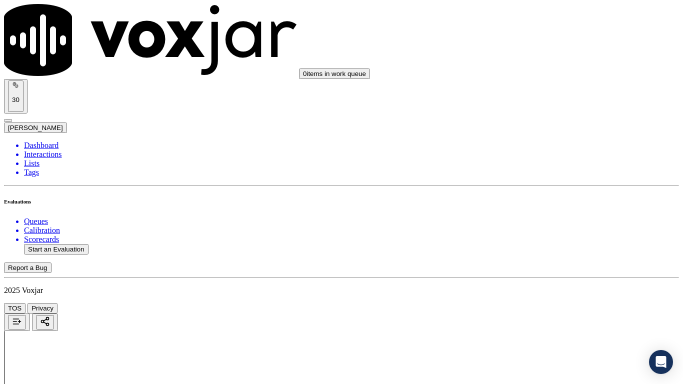
click at [543, 191] on div "Yes" at bounding box center [569, 191] width 127 height 9
click at [547, 234] on div "Yes" at bounding box center [569, 229] width 127 height 9
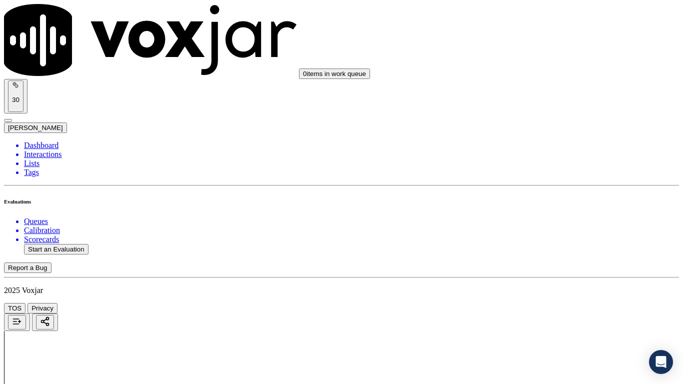
scroll to position [950, 0]
click at [553, 222] on div "Yes" at bounding box center [569, 217] width 127 height 9
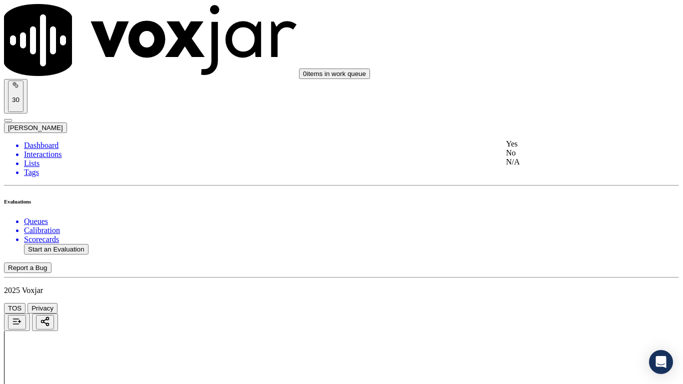
click at [544, 148] on div "Yes" at bounding box center [569, 143] width 127 height 9
click at [549, 195] on div "Yes" at bounding box center [569, 193] width 127 height 9
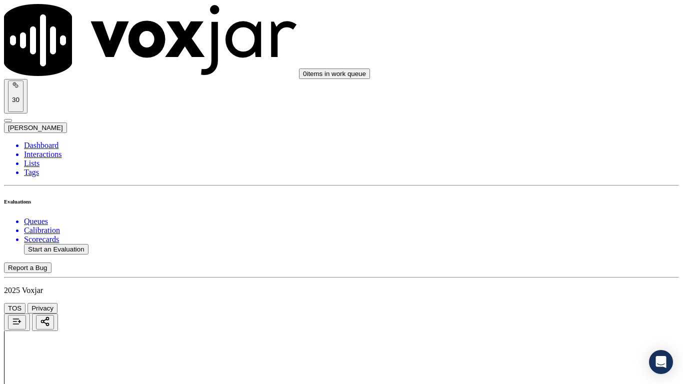
drag, startPoint x: 547, startPoint y: 175, endPoint x: 547, endPoint y: 183, distance: 8.0
click at [547, 187] on div "Yes No N/A" at bounding box center [569, 198] width 127 height 27
click at [546, 194] on div "Yes" at bounding box center [569, 189] width 127 height 9
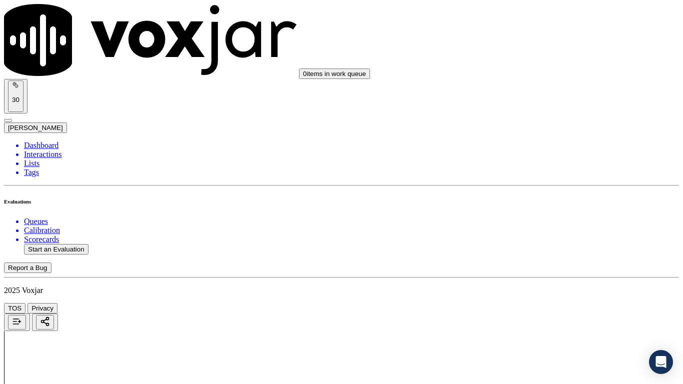
click at [542, 118] on div "Yes" at bounding box center [569, 113] width 127 height 9
click at [548, 243] on div "Yes" at bounding box center [569, 239] width 127 height 9
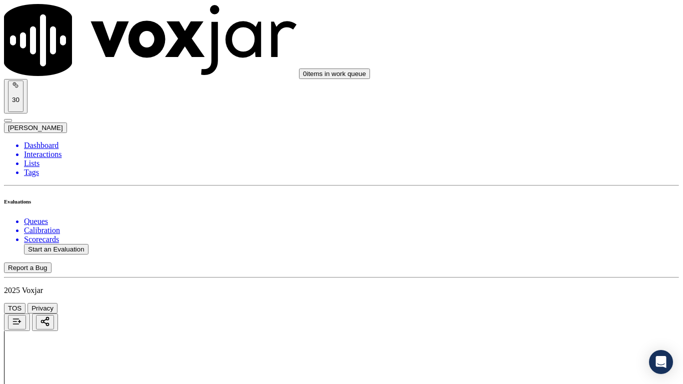
click at [539, 169] on div "Yes" at bounding box center [569, 165] width 127 height 9
click at [543, 289] on div "Yes No N/A" at bounding box center [569, 300] width 127 height 27
click at [544, 296] on div "Yes" at bounding box center [569, 291] width 127 height 9
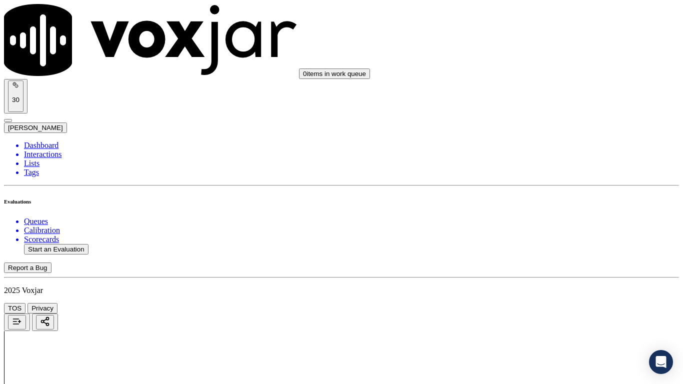
scroll to position [2149, 0]
click at [540, 184] on div "Yes" at bounding box center [569, 179] width 127 height 9
click at [533, 303] on div "Yes" at bounding box center [569, 317] width 127 height 9
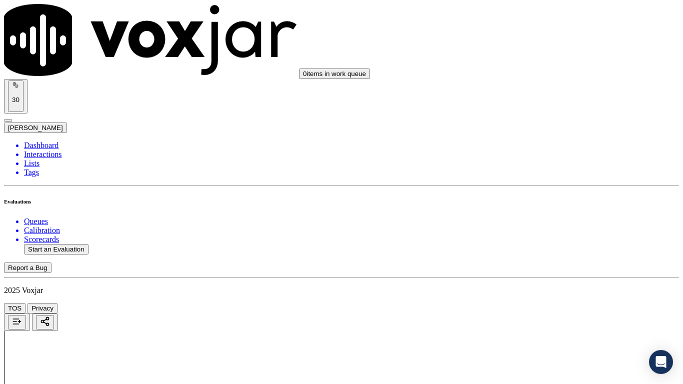
scroll to position [2399, 0]
click at [528, 193] on div "Yes" at bounding box center [569, 193] width 127 height 9
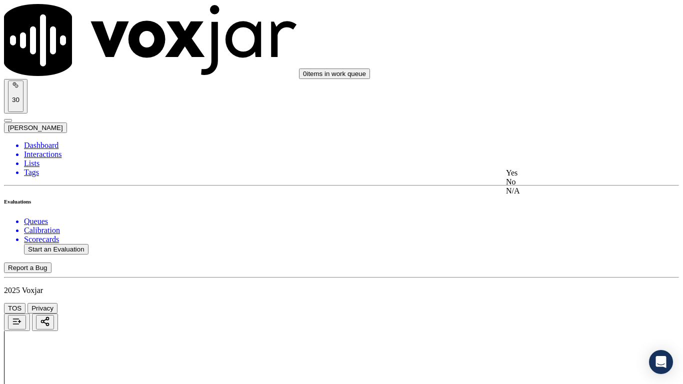
click at [539, 177] on div "Yes" at bounding box center [569, 172] width 127 height 9
click at [539, 153] on div "Yes" at bounding box center [569, 148] width 127 height 9
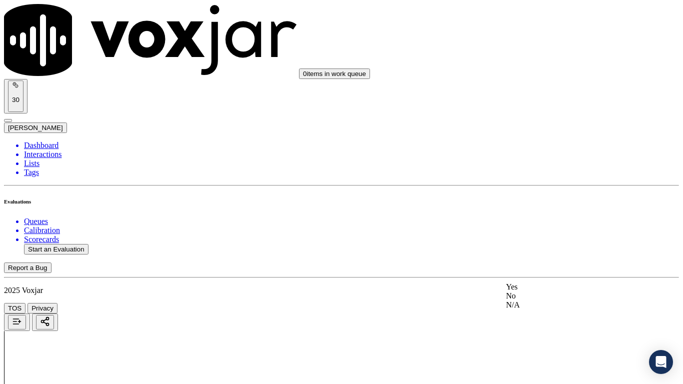
click at [549, 291] on div "Yes" at bounding box center [569, 286] width 127 height 9
click at [77, 218] on ul "Queues Calibration Scorecards Start an Evaluation" at bounding box center [341, 235] width 675 height 37
click at [88, 244] on button "Start an Evaluation" at bounding box center [56, 249] width 64 height 10
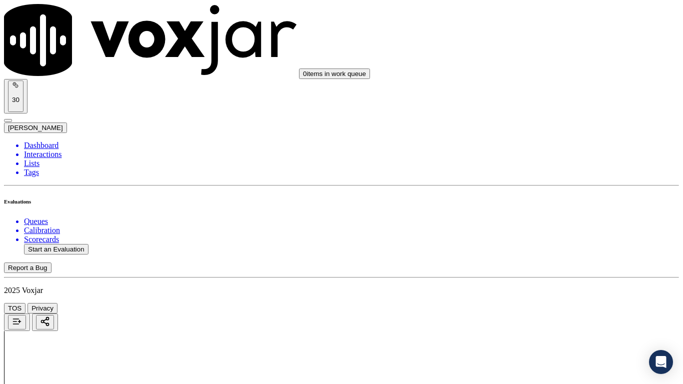
type input "20250911-174451_9786522881-all.mp3"
type input "Lui"
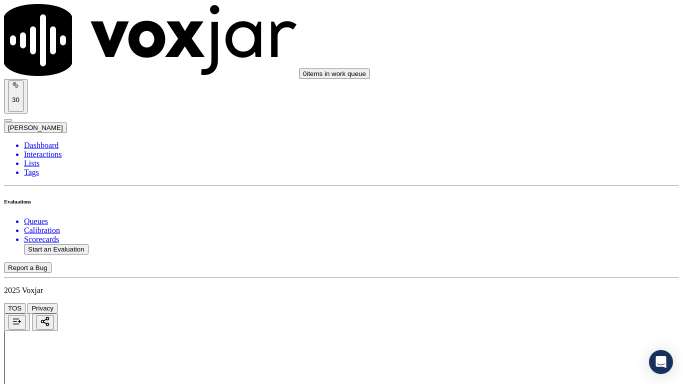
type input "[DATE]T23:53"
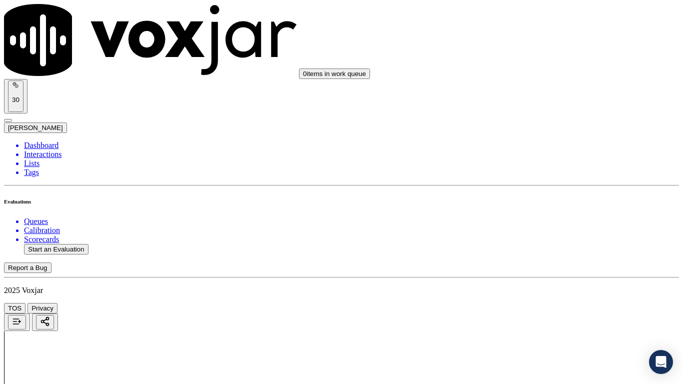
paste input "[PERSON_NAME]"
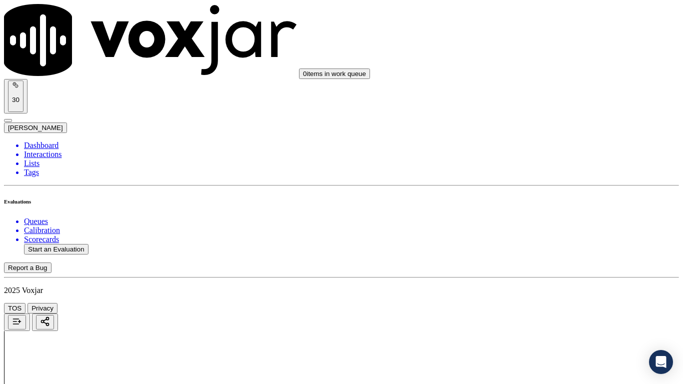
type input "[PERSON_NAME]"
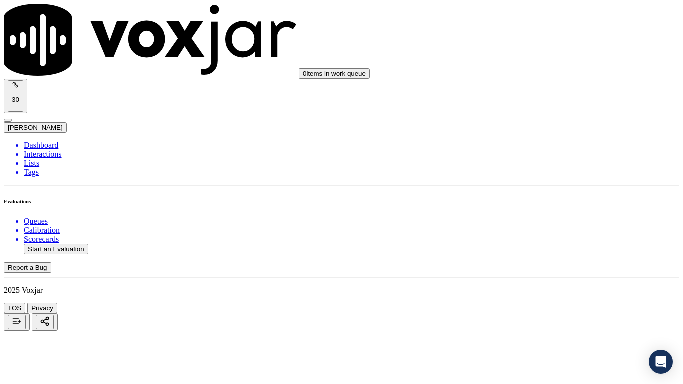
click at [557, 56] on div "Yes" at bounding box center [569, 51] width 127 height 9
drag, startPoint x: 565, startPoint y: 170, endPoint x: 566, endPoint y: 178, distance: 8.0
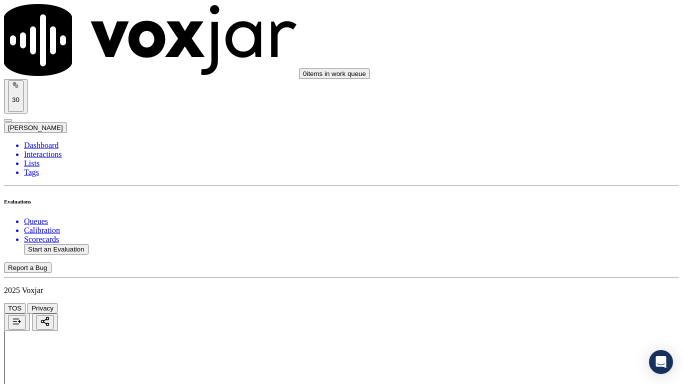
click at [566, 194] on div "Yes" at bounding box center [569, 189] width 127 height 9
click at [550, 303] on div "Yes" at bounding box center [569, 315] width 127 height 9
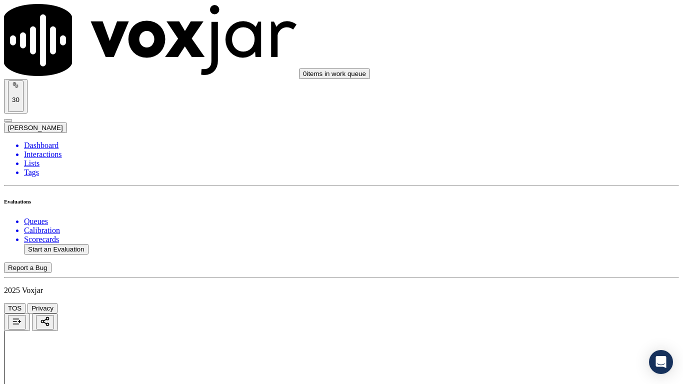
click at [553, 126] on div "N/A" at bounding box center [569, 121] width 127 height 9
click at [540, 288] on div "N/A" at bounding box center [569, 283] width 127 height 9
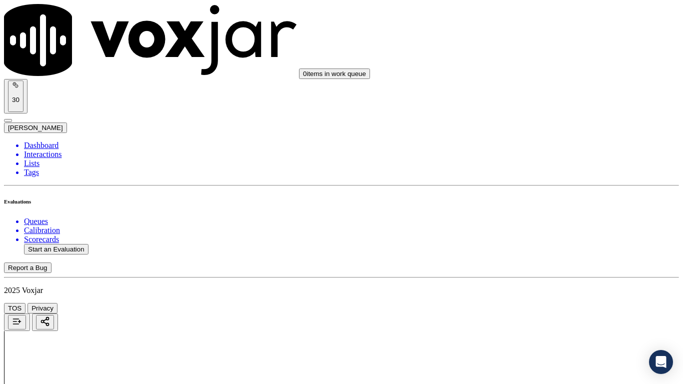
drag, startPoint x: 544, startPoint y: 96, endPoint x: 561, endPoint y: 207, distance: 111.7
click at [544, 96] on div "Yes" at bounding box center [569, 91] width 127 height 9
click at [541, 243] on div "No" at bounding box center [569, 238] width 127 height 9
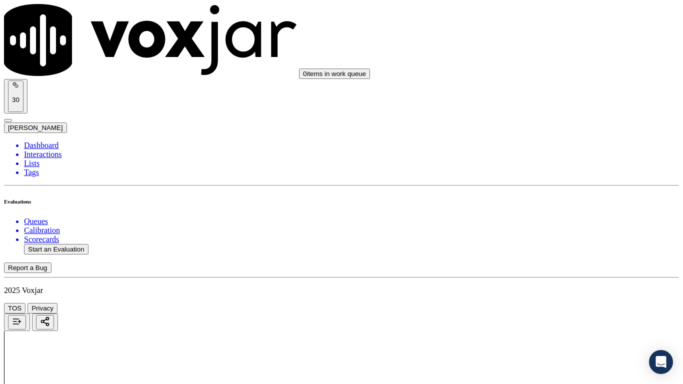
click at [547, 234] on div "Yes" at bounding box center [569, 229] width 127 height 9
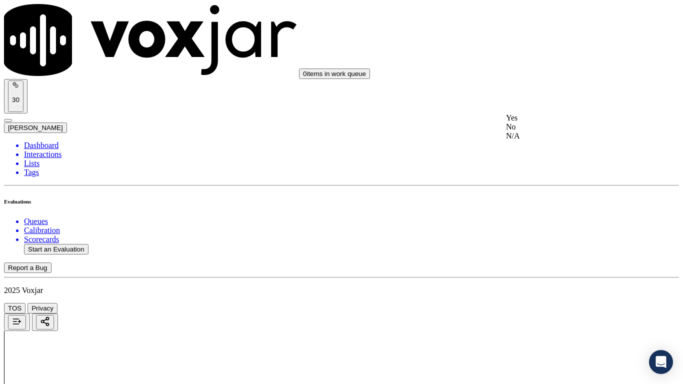
click at [538, 122] on div "Yes" at bounding box center [569, 117] width 127 height 9
click at [549, 246] on div "Yes" at bounding box center [569, 243] width 127 height 9
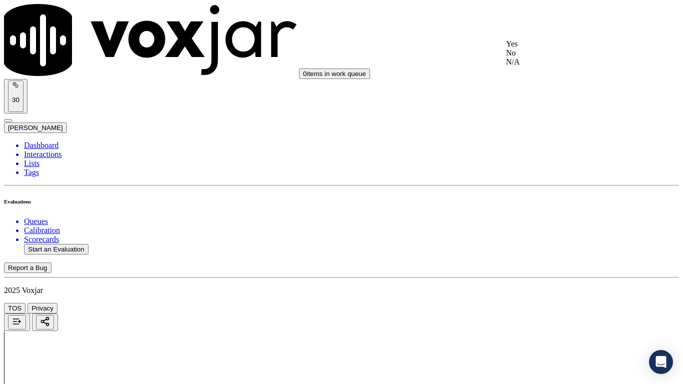
click at [535, 48] on div "Yes" at bounding box center [569, 43] width 127 height 9
drag, startPoint x: 540, startPoint y: 243, endPoint x: 542, endPoint y: 252, distance: 9.7
click at [539, 243] on div "Yes" at bounding box center [569, 239] width 127 height 9
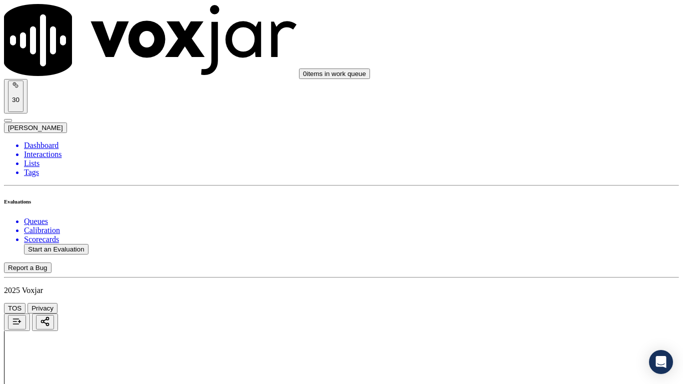
click at [555, 168] on div "Yes" at bounding box center [569, 163] width 127 height 9
click at [557, 294] on div "Yes" at bounding box center [569, 289] width 127 height 9
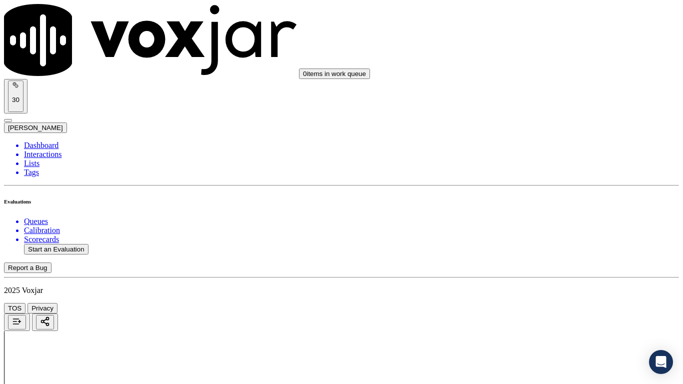
click at [546, 70] on div "Yes" at bounding box center [569, 65] width 127 height 9
click at [546, 196] on div "Yes" at bounding box center [569, 191] width 127 height 9
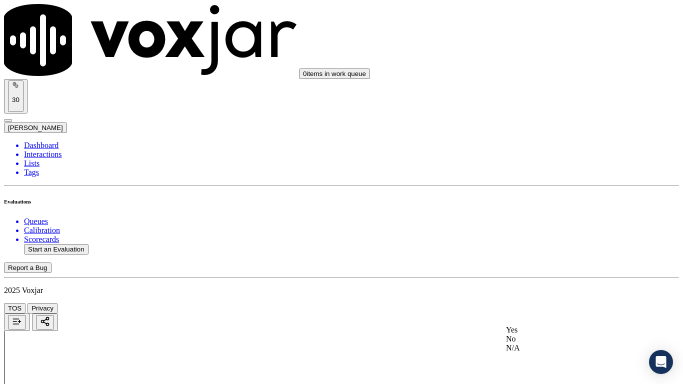
click at [553, 303] on div "Yes" at bounding box center [569, 329] width 127 height 9
click at [545, 68] on div "Yes" at bounding box center [569, 67] width 127 height 9
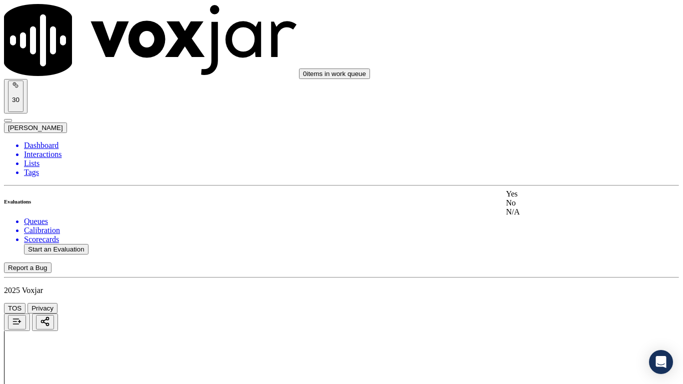
click at [557, 197] on div "Yes" at bounding box center [569, 193] width 127 height 9
click at [539, 127] on div "Yes" at bounding box center [569, 122] width 127 height 9
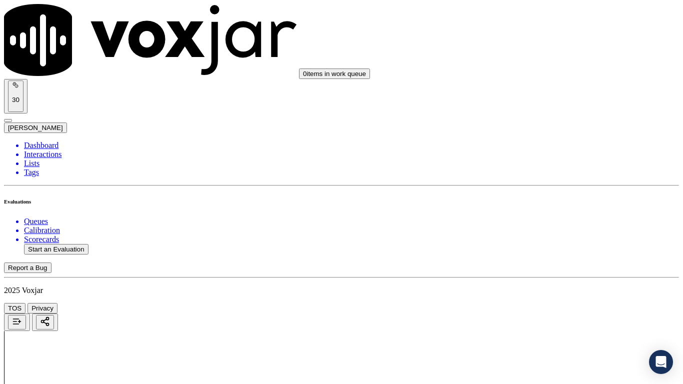
click at [548, 248] on div "Yes" at bounding box center [569, 248] width 127 height 9
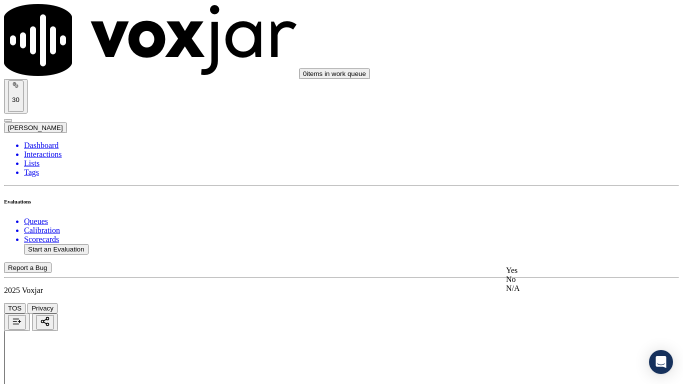
click at [545, 273] on div "Yes" at bounding box center [569, 270] width 127 height 9
click at [74, 244] on button "Start an Evaluation" at bounding box center [56, 249] width 64 height 10
type input "20250911-180104_2154328907-all.mp3"
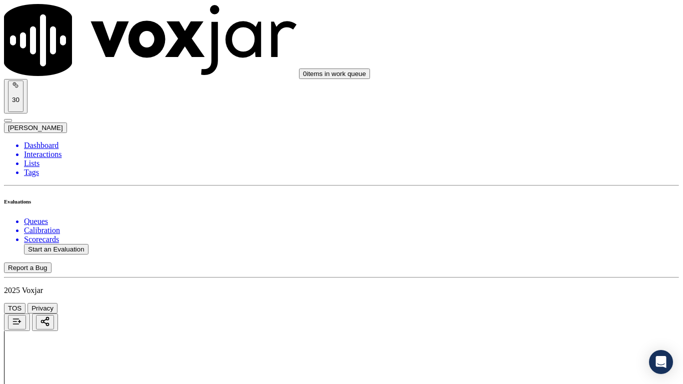
type input "[PERSON_NAME]"
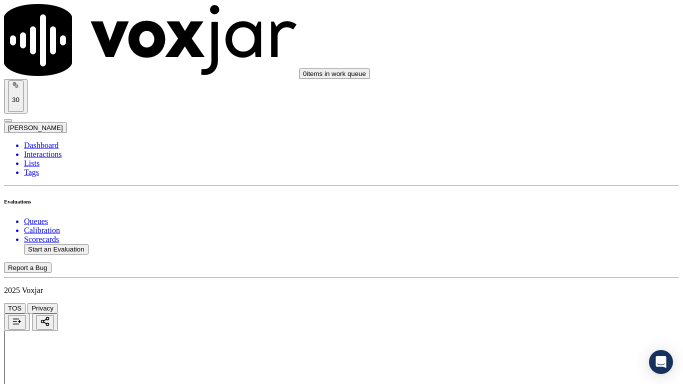
type input "[DATE]T23:55"
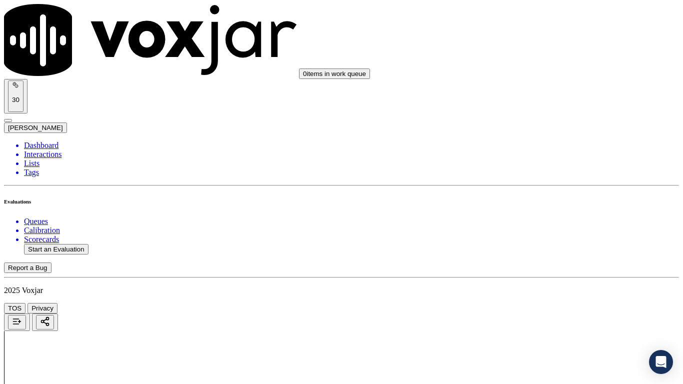
type input "[PERSON_NAME]"
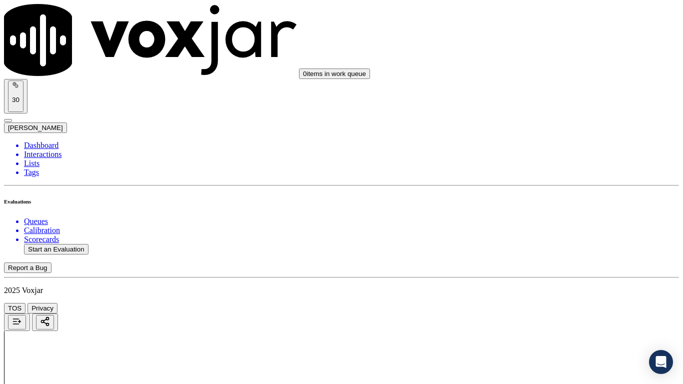
scroll to position [141, 0]
click at [558, 206] on div "Yes" at bounding box center [569, 201] width 127 height 9
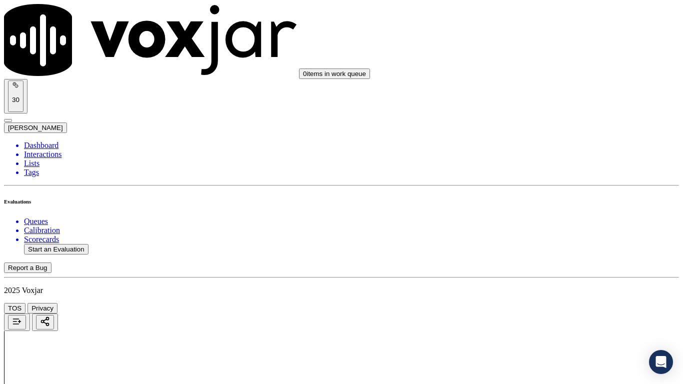
click at [552, 144] on div "Yes" at bounding box center [569, 139] width 127 height 9
drag, startPoint x: 562, startPoint y: 275, endPoint x: 562, endPoint y: 282, distance: 7.0
click at [562, 270] on div "Yes" at bounding box center [569, 265] width 127 height 9
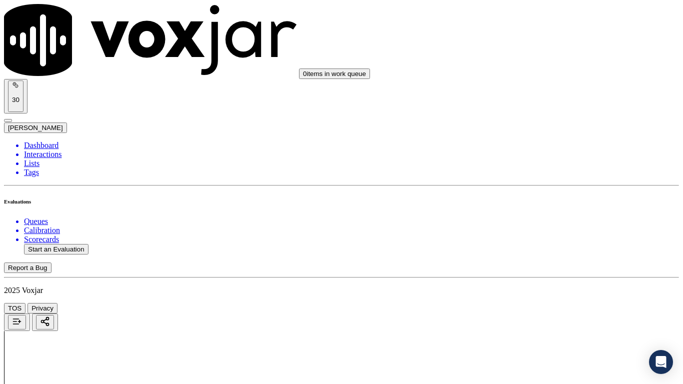
scroll to position [450, 0]
click at [545, 176] on div "N/A" at bounding box center [569, 171] width 127 height 9
click at [542, 303] on div "N/A" at bounding box center [569, 333] width 127 height 9
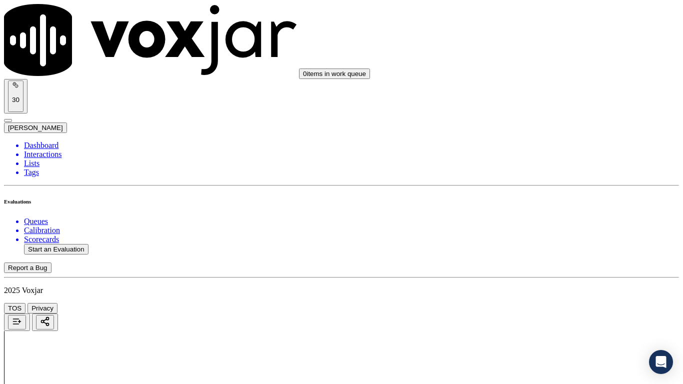
scroll to position [800, 0]
click at [547, 96] on div "Yes" at bounding box center [569, 91] width 127 height 9
click at [549, 234] on div "Yes" at bounding box center [569, 229] width 127 height 9
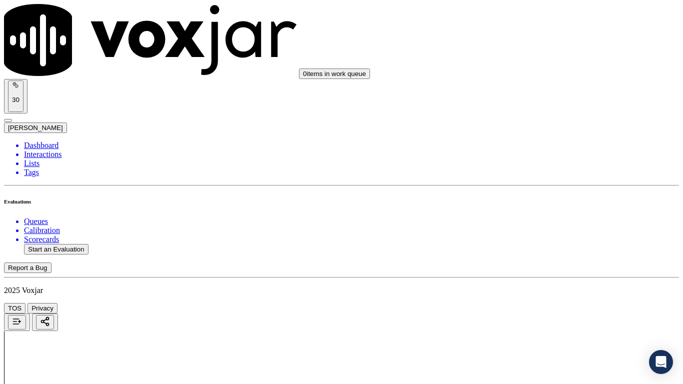
scroll to position [1100, 0]
click at [544, 72] on div "Yes" at bounding box center [569, 67] width 127 height 9
click at [554, 198] on div "Yes" at bounding box center [569, 193] width 127 height 9
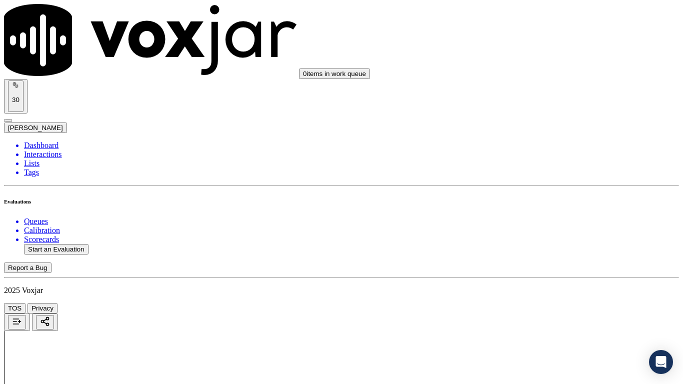
click at [542, 270] on div "Yes" at bounding box center [569, 266] width 127 height 9
drag, startPoint x: 553, startPoint y: 248, endPoint x: 553, endPoint y: 261, distance: 13.0
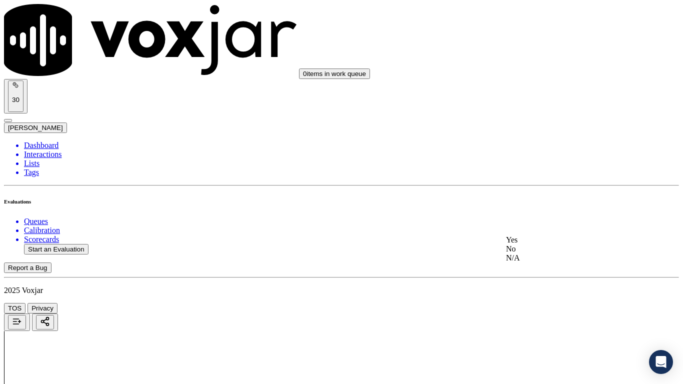
click at [553, 244] on div "Yes" at bounding box center [569, 239] width 127 height 9
drag, startPoint x: 547, startPoint y: 172, endPoint x: 552, endPoint y: 189, distance: 18.2
click at [547, 168] on div "Yes" at bounding box center [569, 163] width 127 height 9
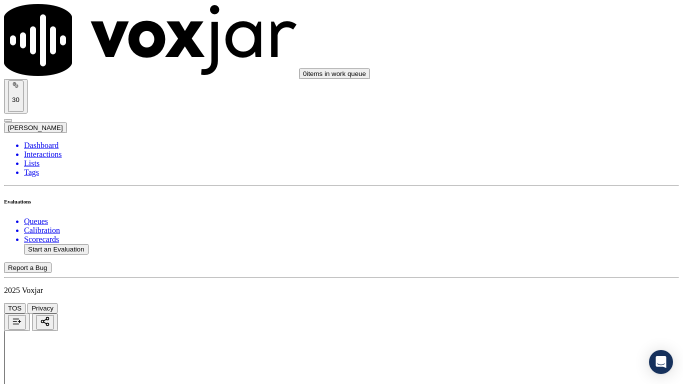
click at [554, 291] on div "Yes" at bounding box center [569, 289] width 127 height 9
click at [545, 70] on div "Yes" at bounding box center [569, 65] width 127 height 9
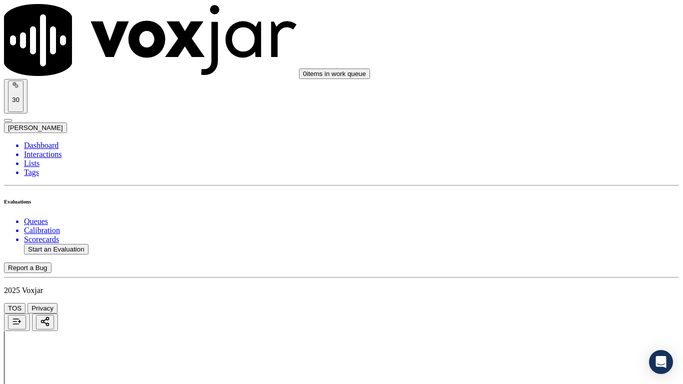
click at [550, 196] on div "Yes" at bounding box center [569, 191] width 127 height 9
click at [536, 303] on div "Yes" at bounding box center [569, 329] width 127 height 9
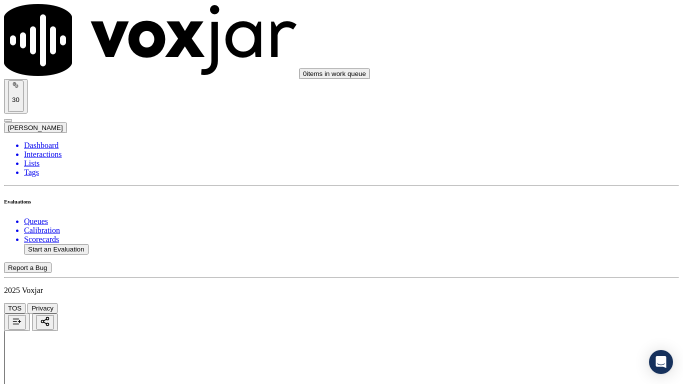
click at [554, 197] on div "Yes" at bounding box center [569, 193] width 127 height 9
click at [548, 72] on div "Yes" at bounding box center [569, 67] width 127 height 9
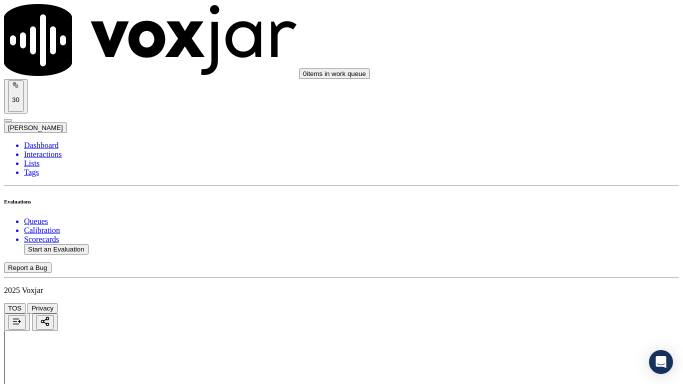
drag, startPoint x: 537, startPoint y: 156, endPoint x: 537, endPoint y: 162, distance: 6.0
click at [535, 177] on div "Yes" at bounding box center [569, 172] width 127 height 9
click at [540, 303] on div "Yes" at bounding box center [569, 298] width 127 height 9
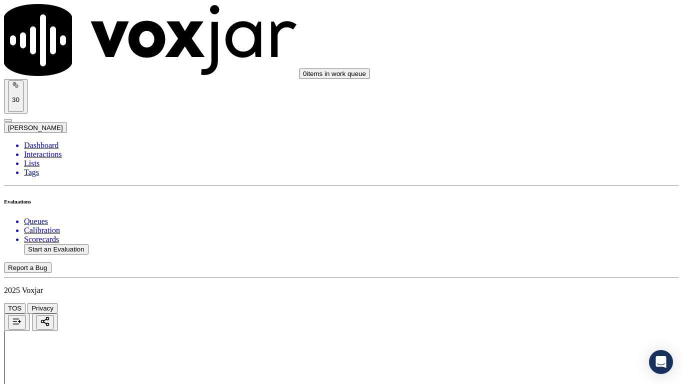
scroll to position [2765, 0]
click at [541, 275] on div "Yes" at bounding box center [569, 270] width 127 height 9
click at [72, 244] on button "Start an Evaluation" at bounding box center [56, 249] width 64 height 10
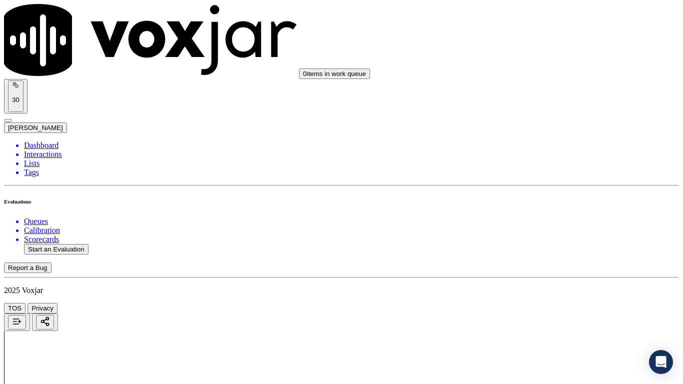
type input "20250911-183023_4014192717-all.mp3"
type input "fa"
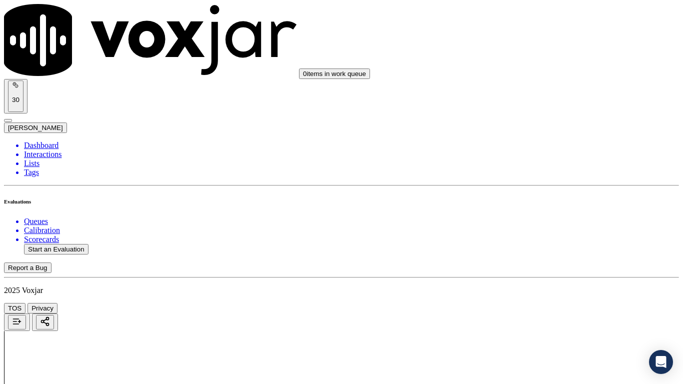
type input "[DATE]T23:56"
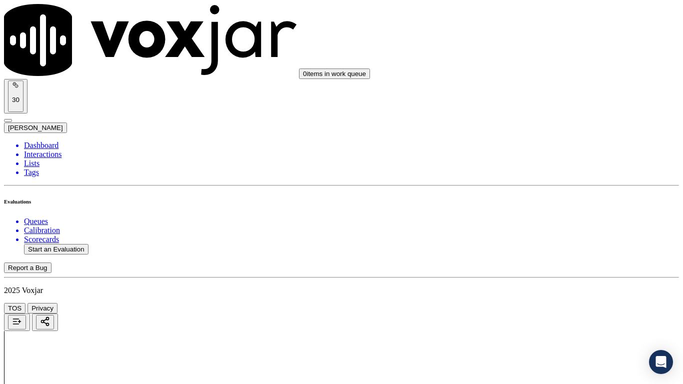
drag, startPoint x: 399, startPoint y: 350, endPoint x: 399, endPoint y: 359, distance: 8.5
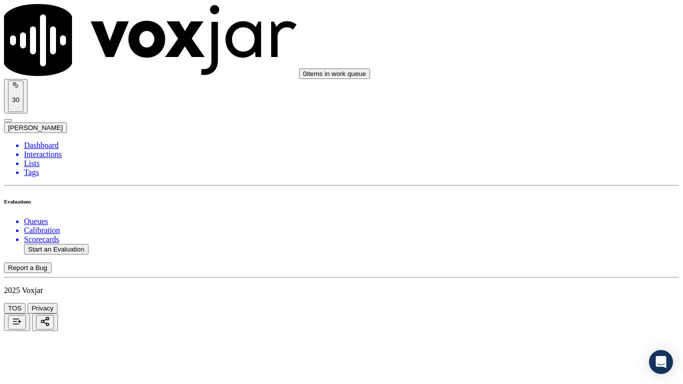
type input "[PERSON_NAME]"
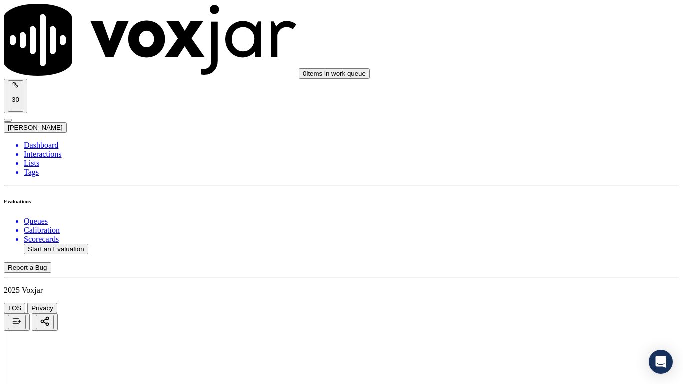
click at [556, 206] on div "Yes" at bounding box center [569, 201] width 127 height 9
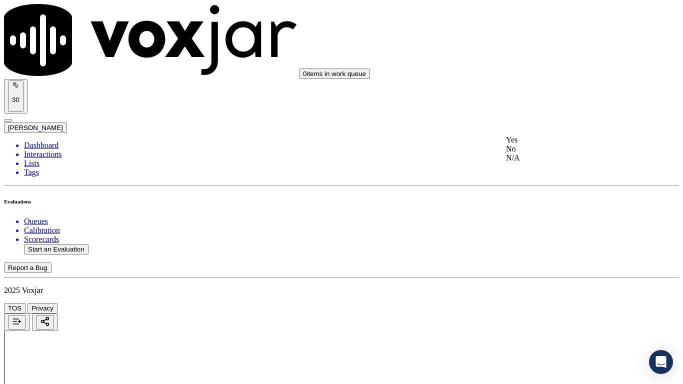
click at [542, 144] on div "Yes" at bounding box center [569, 139] width 127 height 9
click at [572, 267] on div "Yes" at bounding box center [569, 265] width 127 height 9
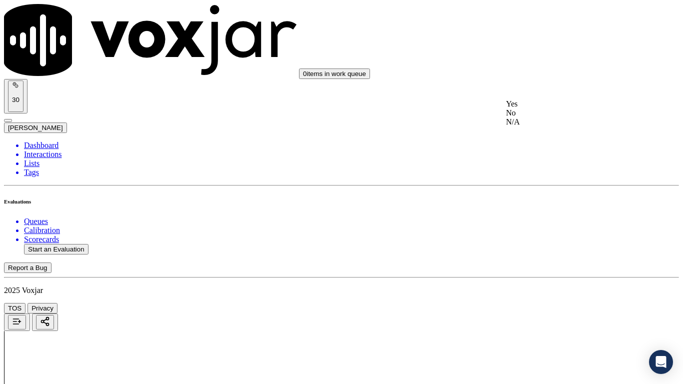
click at [540, 126] on div "N/A" at bounding box center [569, 121] width 127 height 9
click at [558, 288] on div "N/A" at bounding box center [569, 283] width 127 height 9
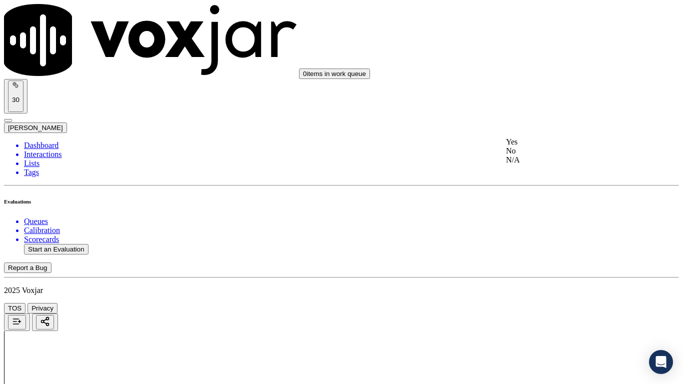
click at [544, 146] on div "Yes" at bounding box center [569, 141] width 127 height 9
click at [561, 284] on div "Yes" at bounding box center [569, 279] width 127 height 9
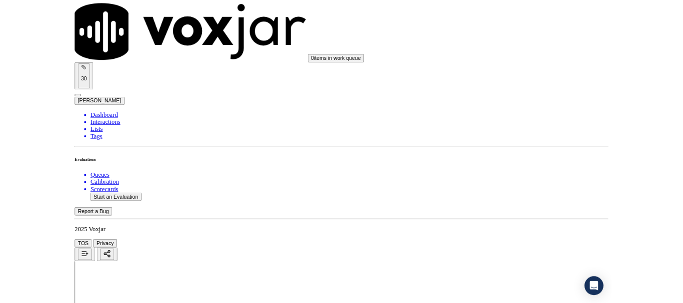
scroll to position [900, 0]
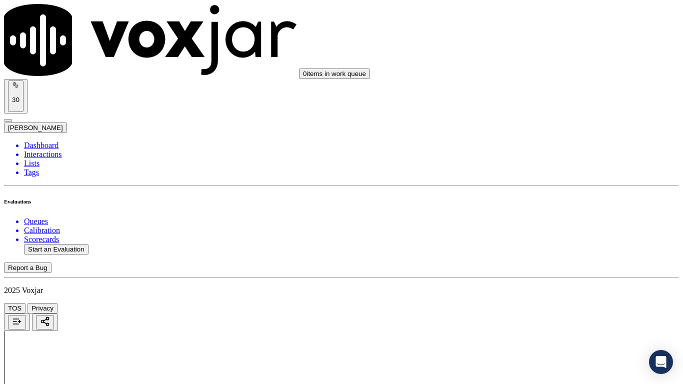
click at [549, 281] on div "No" at bounding box center [569, 276] width 127 height 9
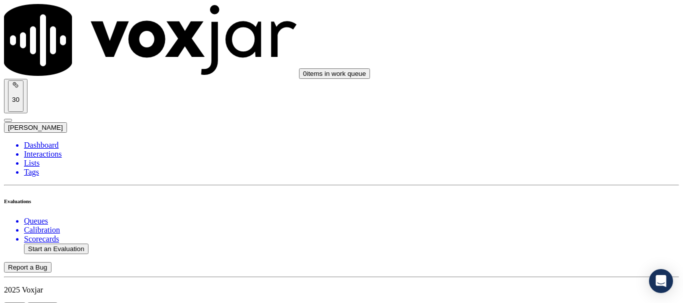
scroll to position [1000, 0]
paste textarea "The agent failed to collect any information directly from the customer. Instead…"
type textarea "The agent failed to collect any information directly from the customer. Instead…"
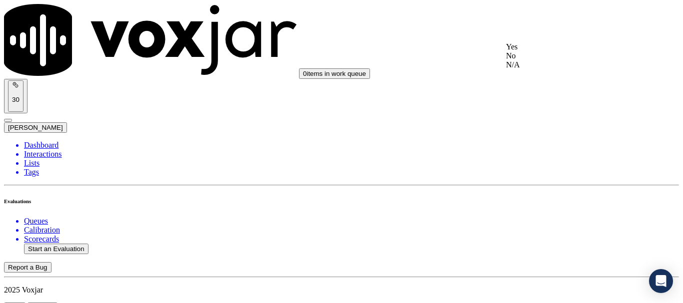
click at [544, 51] on div "Yes" at bounding box center [569, 46] width 127 height 9
click at [551, 201] on div "Yes" at bounding box center [569, 196] width 127 height 9
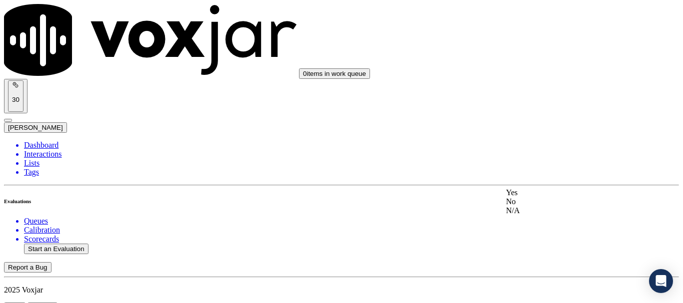
drag, startPoint x: 545, startPoint y: 199, endPoint x: 553, endPoint y: 225, distance: 27.3
click at [545, 197] on div "Yes" at bounding box center [569, 192] width 127 height 9
click at [545, 71] on div "Yes" at bounding box center [569, 66] width 127 height 9
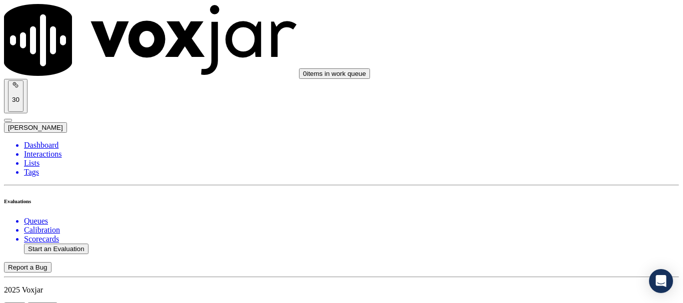
click at [555, 197] on div "Yes" at bounding box center [569, 192] width 127 height 9
click at [547, 123] on div "Yes" at bounding box center [569, 118] width 127 height 9
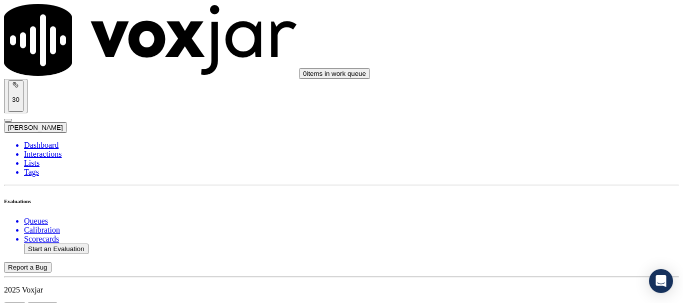
click at [551, 249] on div "Yes" at bounding box center [569, 244] width 127 height 9
click at [538, 137] on div "Yes" at bounding box center [569, 132] width 127 height 9
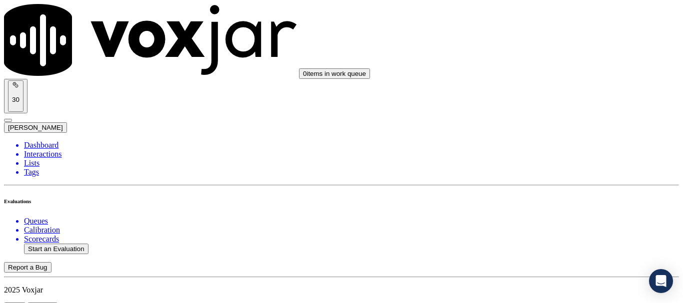
drag, startPoint x: 555, startPoint y: 245, endPoint x: 563, endPoint y: 282, distance: 37.4
click at [543, 197] on div "Yes" at bounding box center [569, 193] width 127 height 9
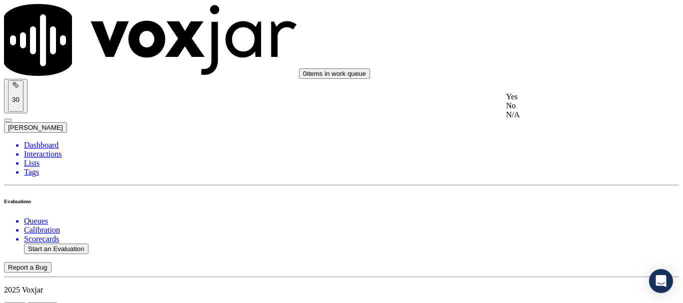
click at [538, 100] on div "Yes" at bounding box center [569, 96] width 127 height 9
click at [538, 203] on div "Yes" at bounding box center [569, 198] width 127 height 9
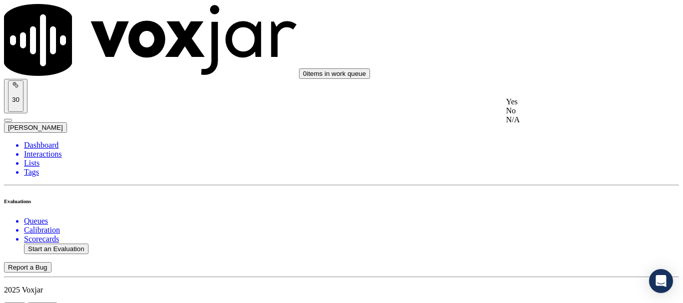
click at [539, 106] on div "Yes" at bounding box center [569, 101] width 127 height 9
click at [535, 244] on div "Yes" at bounding box center [569, 239] width 127 height 9
